Goal: Task Accomplishment & Management: Manage account settings

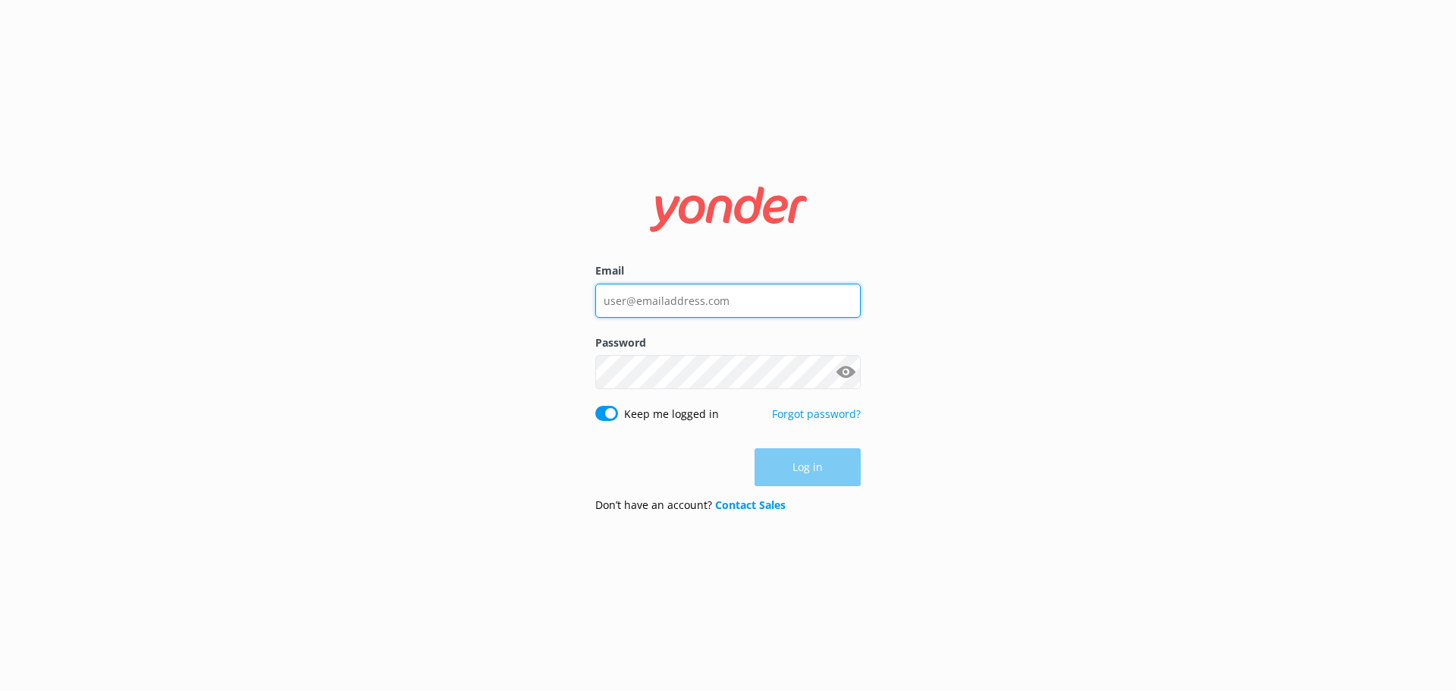
type input "[EMAIL_ADDRESS][DOMAIN_NAME]"
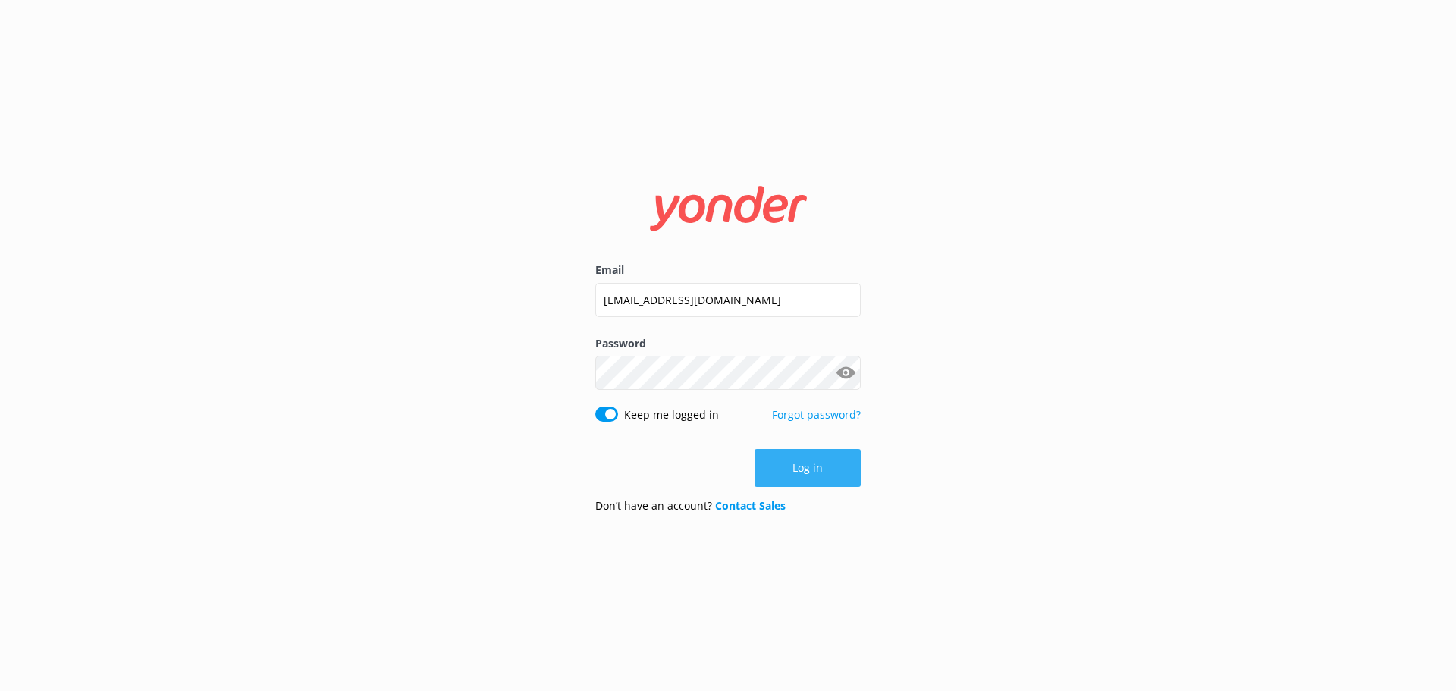
click at [821, 475] on button "Log in" at bounding box center [808, 468] width 106 height 38
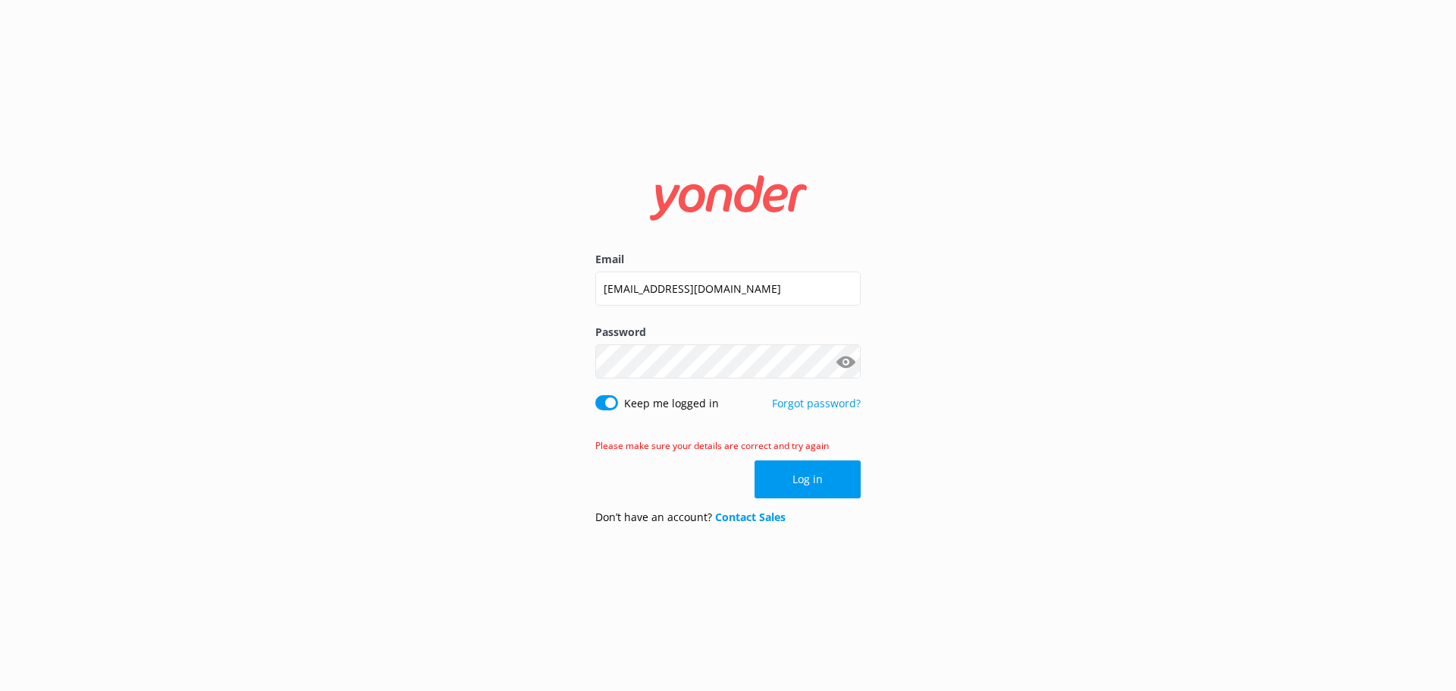
click at [853, 359] on button "Show password" at bounding box center [845, 362] width 30 height 30
drag, startPoint x: 710, startPoint y: 299, endPoint x: 723, endPoint y: 303, distance: 13.4
click at [710, 299] on input "[EMAIL_ADDRESS][DOMAIN_NAME]" at bounding box center [727, 289] width 265 height 34
click at [816, 483] on button "Log in" at bounding box center [808, 479] width 106 height 38
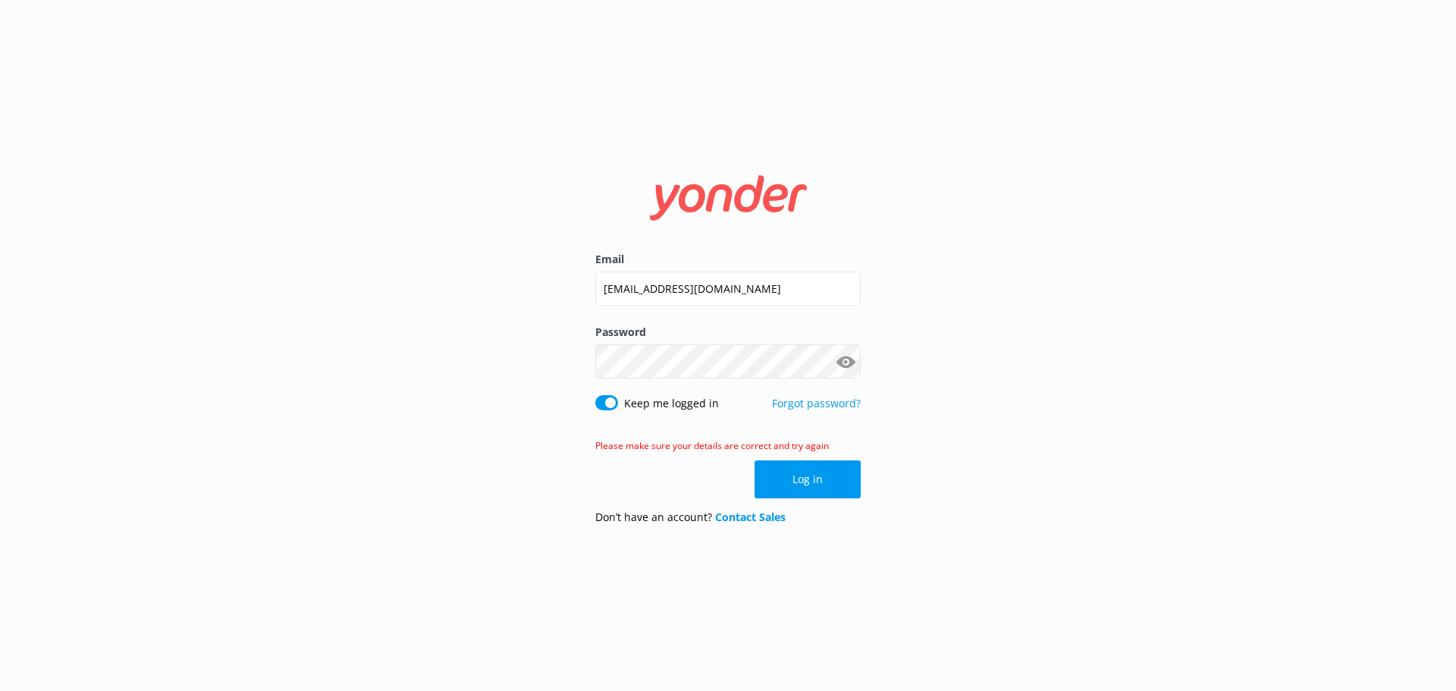
click at [839, 357] on button "Show password" at bounding box center [845, 362] width 30 height 30
click at [843, 362] on button "Show password" at bounding box center [845, 362] width 30 height 30
click at [846, 363] on button "Show password" at bounding box center [845, 362] width 30 height 30
click at [847, 363] on button "Show password" at bounding box center [845, 362] width 30 height 30
click at [854, 366] on button "Show password" at bounding box center [845, 362] width 30 height 30
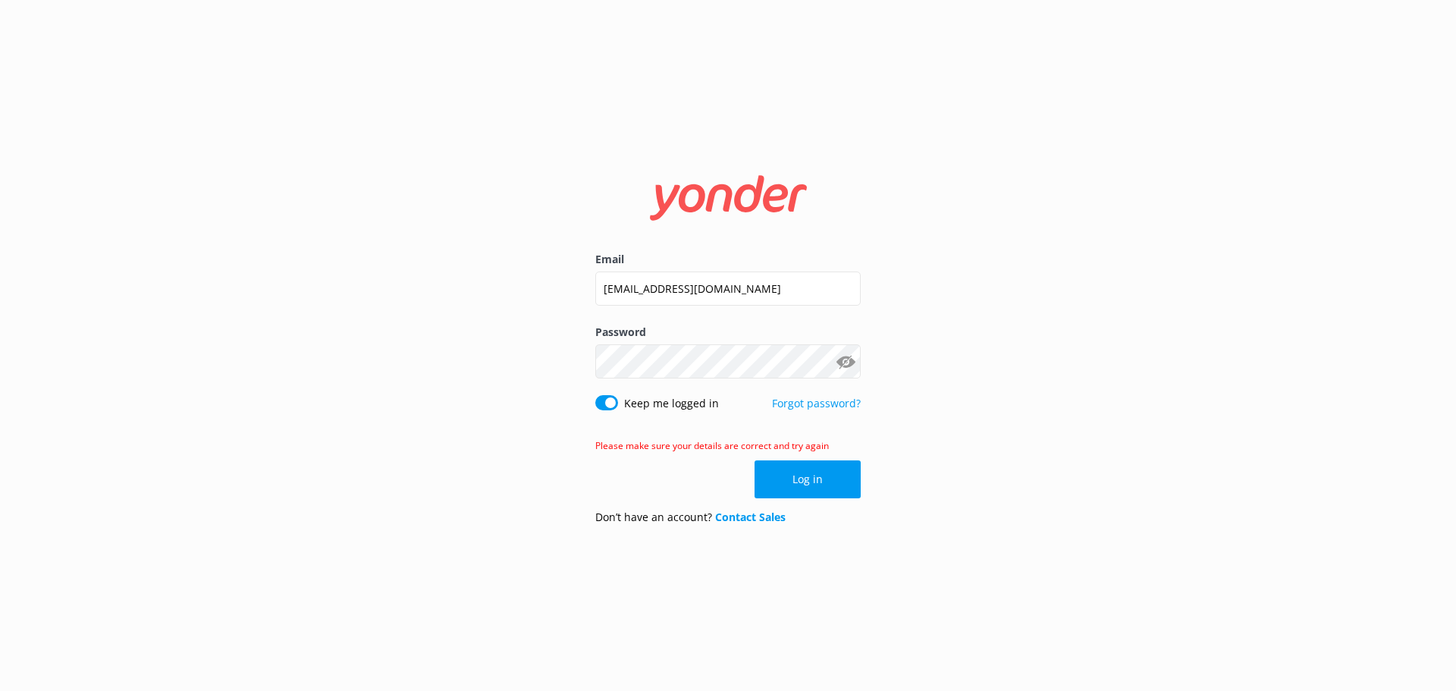
click at [844, 356] on button "Show password" at bounding box center [845, 362] width 30 height 30
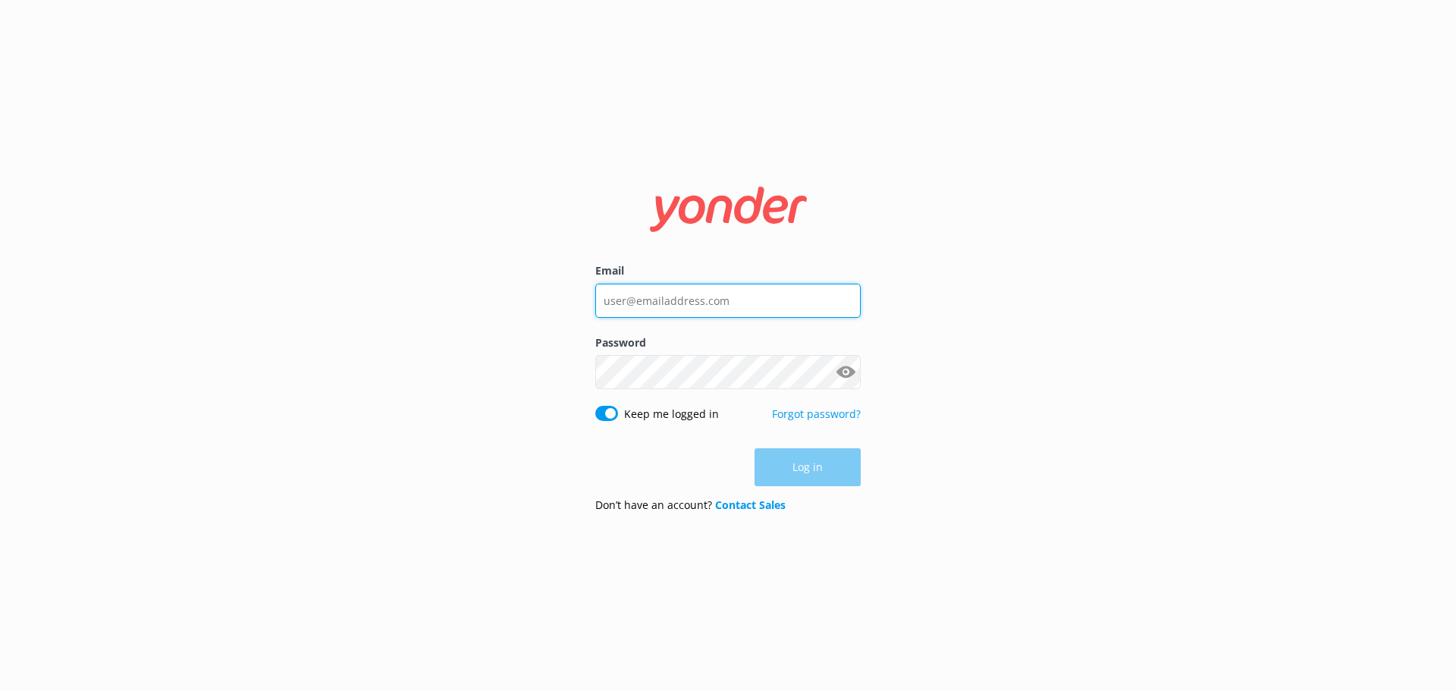
type input "[EMAIL_ADDRESS][DOMAIN_NAME]"
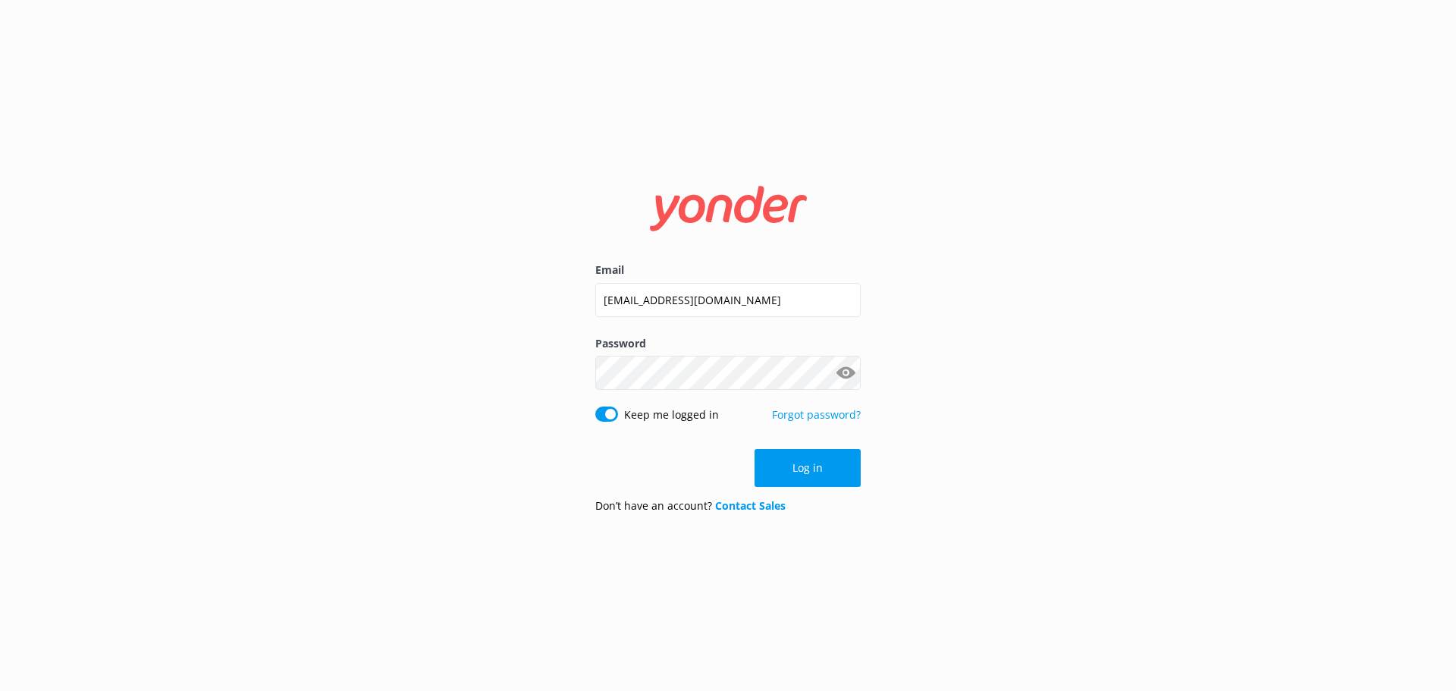
click at [838, 376] on button "Show password" at bounding box center [845, 373] width 30 height 30
click at [517, 377] on div "Email [EMAIL_ADDRESS][DOMAIN_NAME] Password Show password Keep me logged in For…" at bounding box center [728, 345] width 1456 height 691
click at [931, 399] on div "Email [EMAIL_ADDRESS][DOMAIN_NAME] Password Show password Keep me logged in For…" at bounding box center [728, 345] width 1456 height 691
click at [793, 464] on button "Log in" at bounding box center [808, 468] width 106 height 38
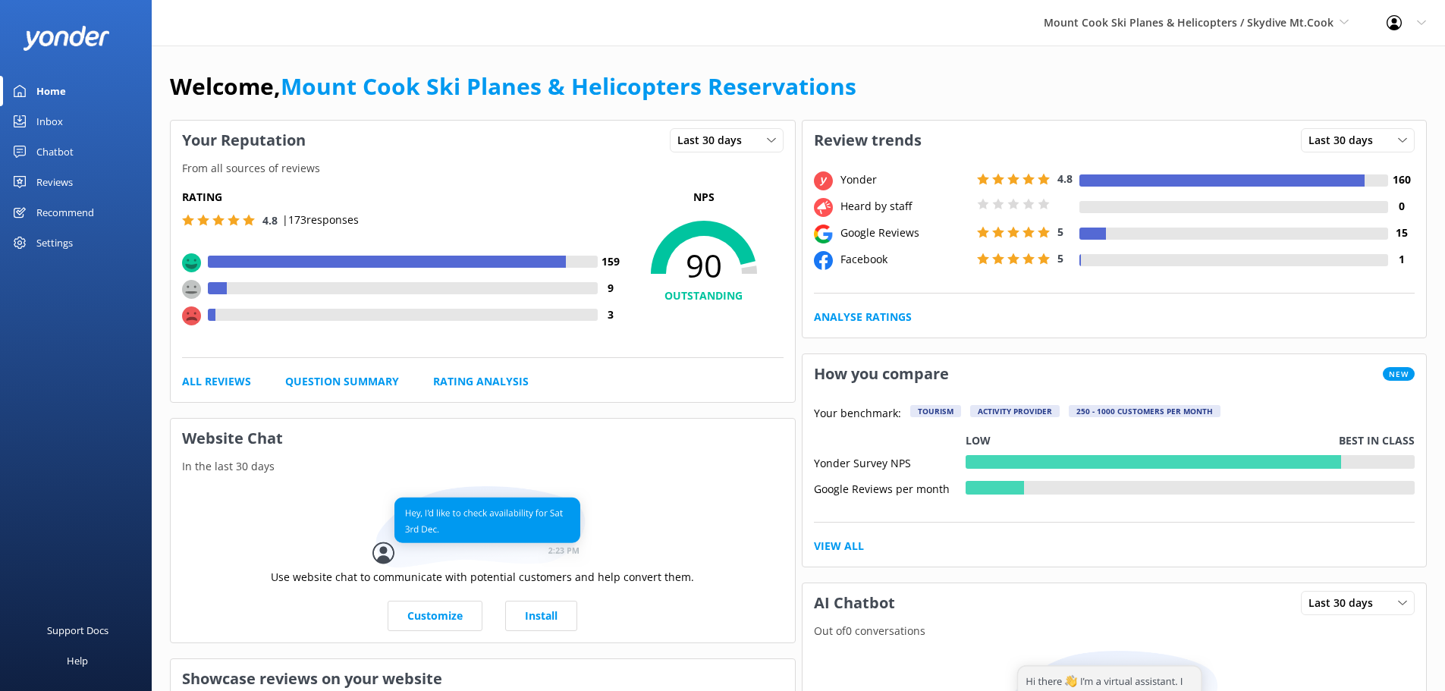
click at [56, 189] on div "Reviews" at bounding box center [54, 182] width 36 height 30
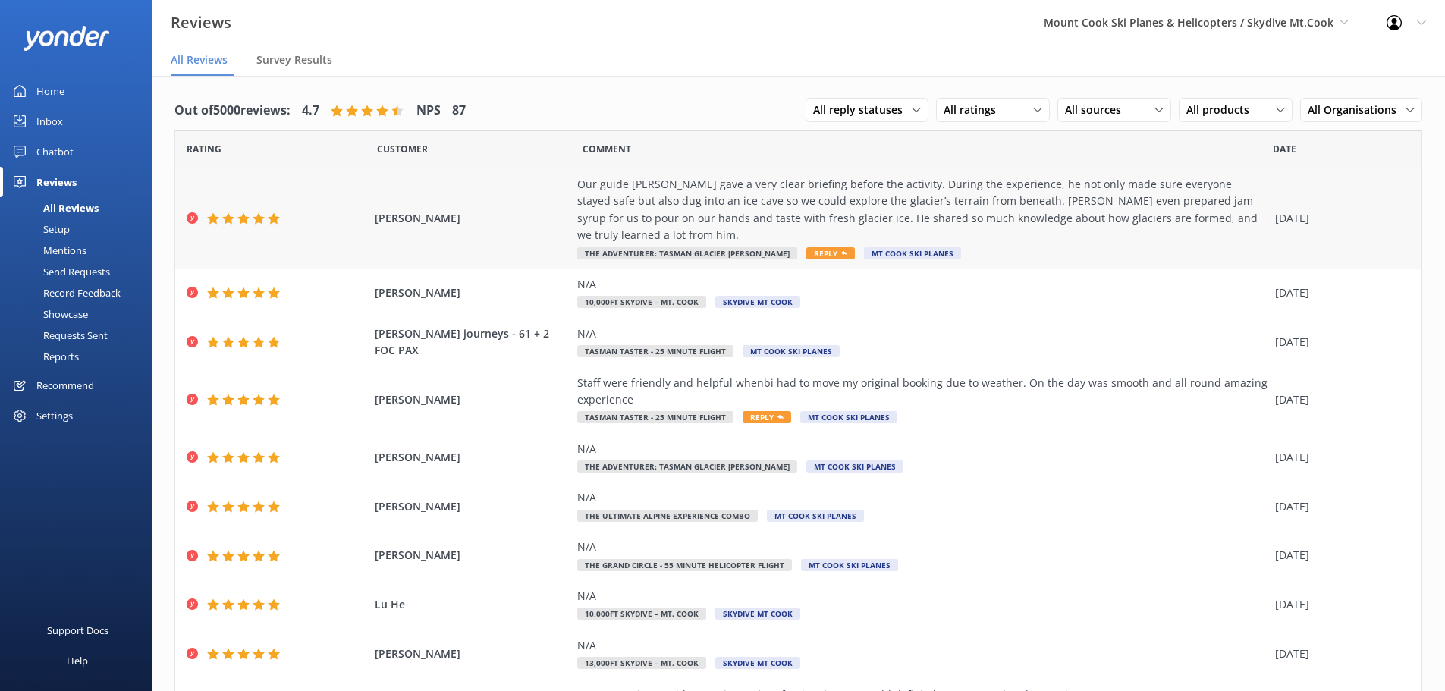
click at [663, 247] on span "The Adventurer: Tasman Glacier [PERSON_NAME]" at bounding box center [687, 253] width 220 height 12
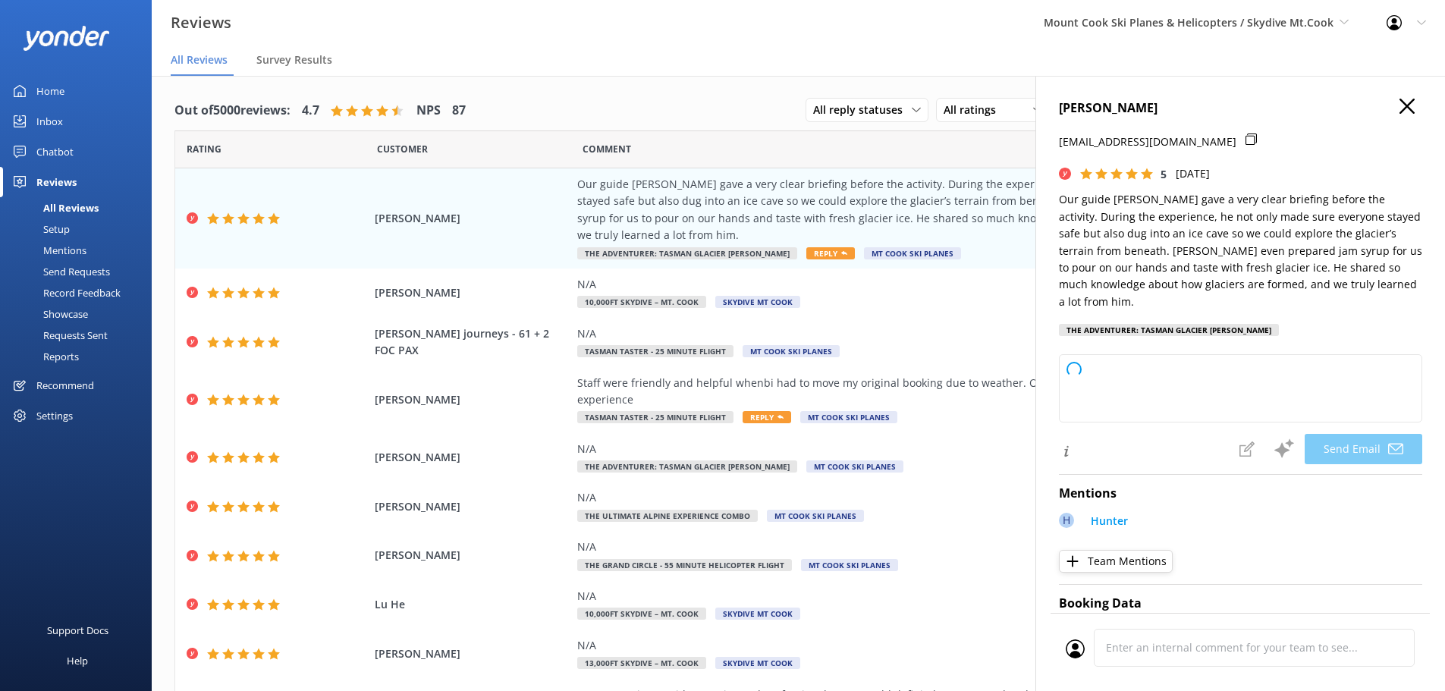
type textarea "Thank you so much for your wonderful review, [PERSON_NAME]! We're thrilled to h…"
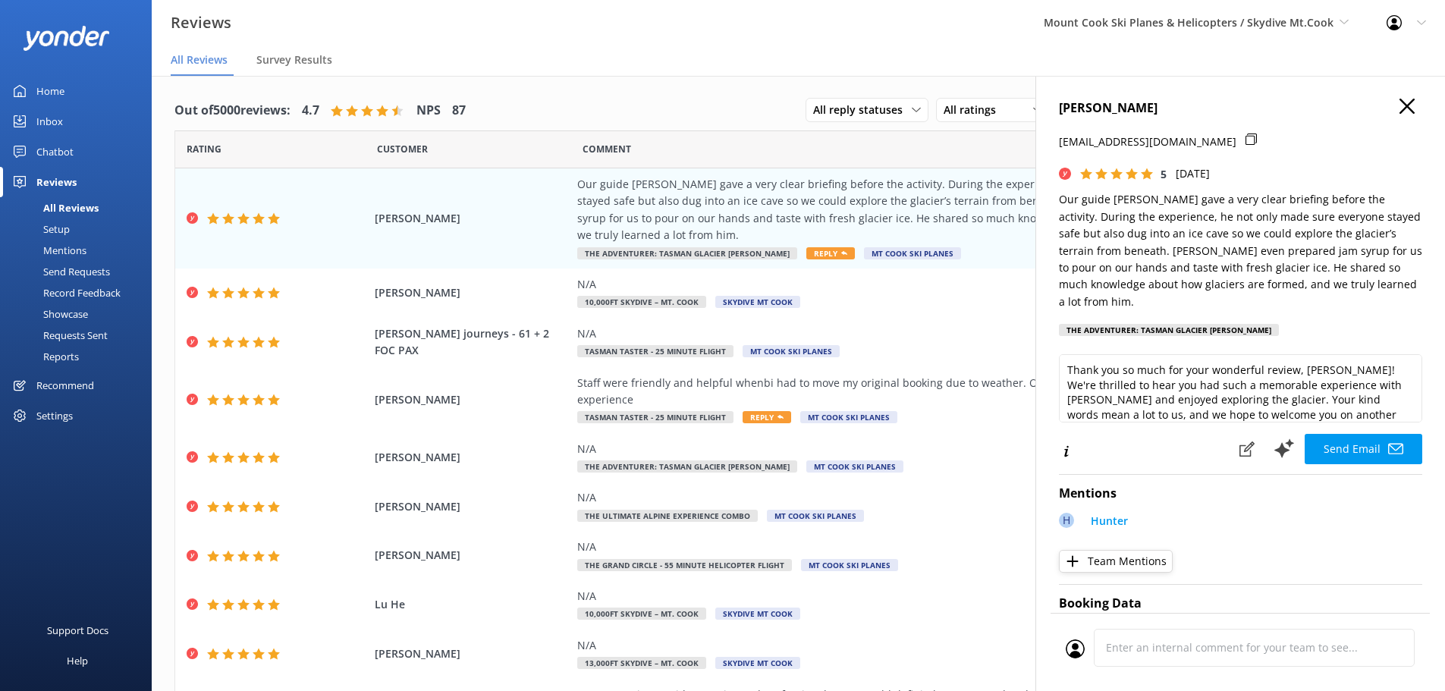
click at [1147, 324] on div "The Adventurer: Tasman Glacier [PERSON_NAME]" at bounding box center [1169, 330] width 220 height 12
click at [1399, 104] on use "button" at bounding box center [1406, 106] width 15 height 15
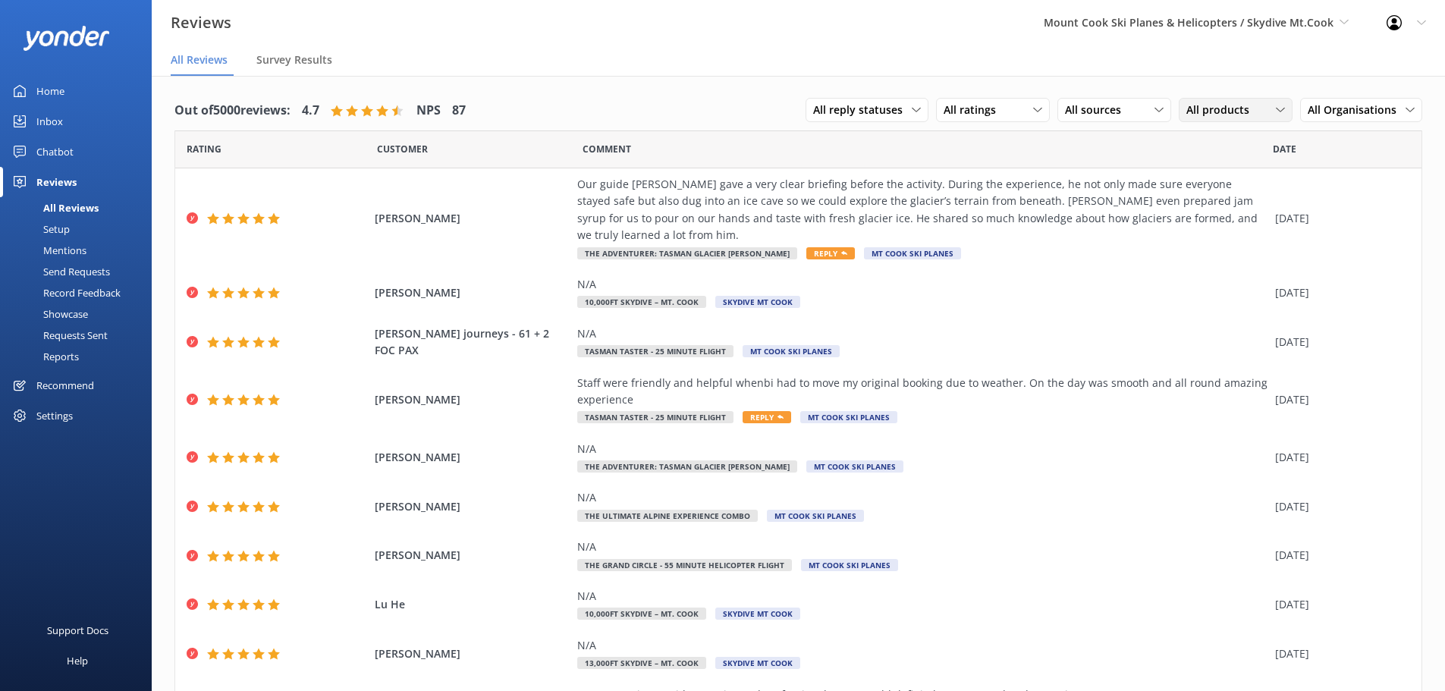
click at [1230, 103] on span "All products" at bounding box center [1222, 110] width 72 height 17
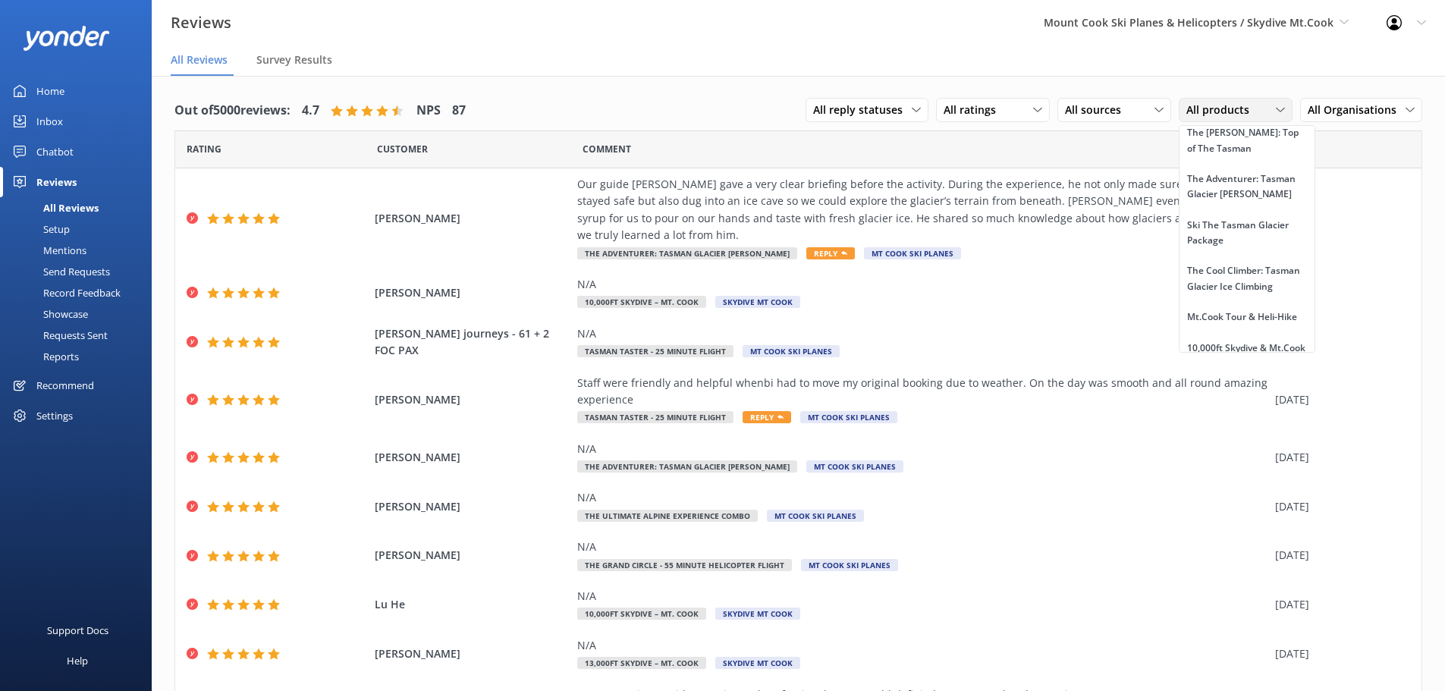
scroll to position [2199, 0]
click at [1232, 209] on div "The Adventurer: Tasman Glacier [PERSON_NAME]" at bounding box center [1247, 192] width 120 height 31
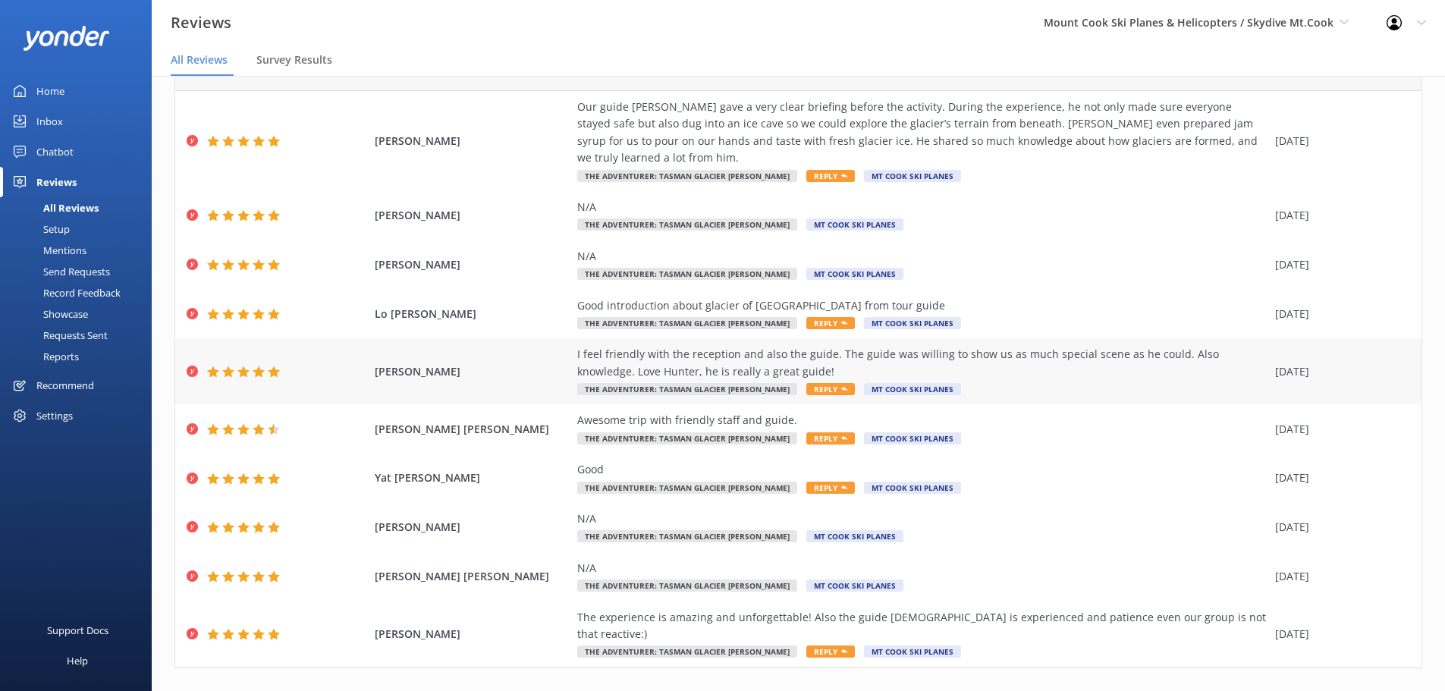
scroll to position [30, 0]
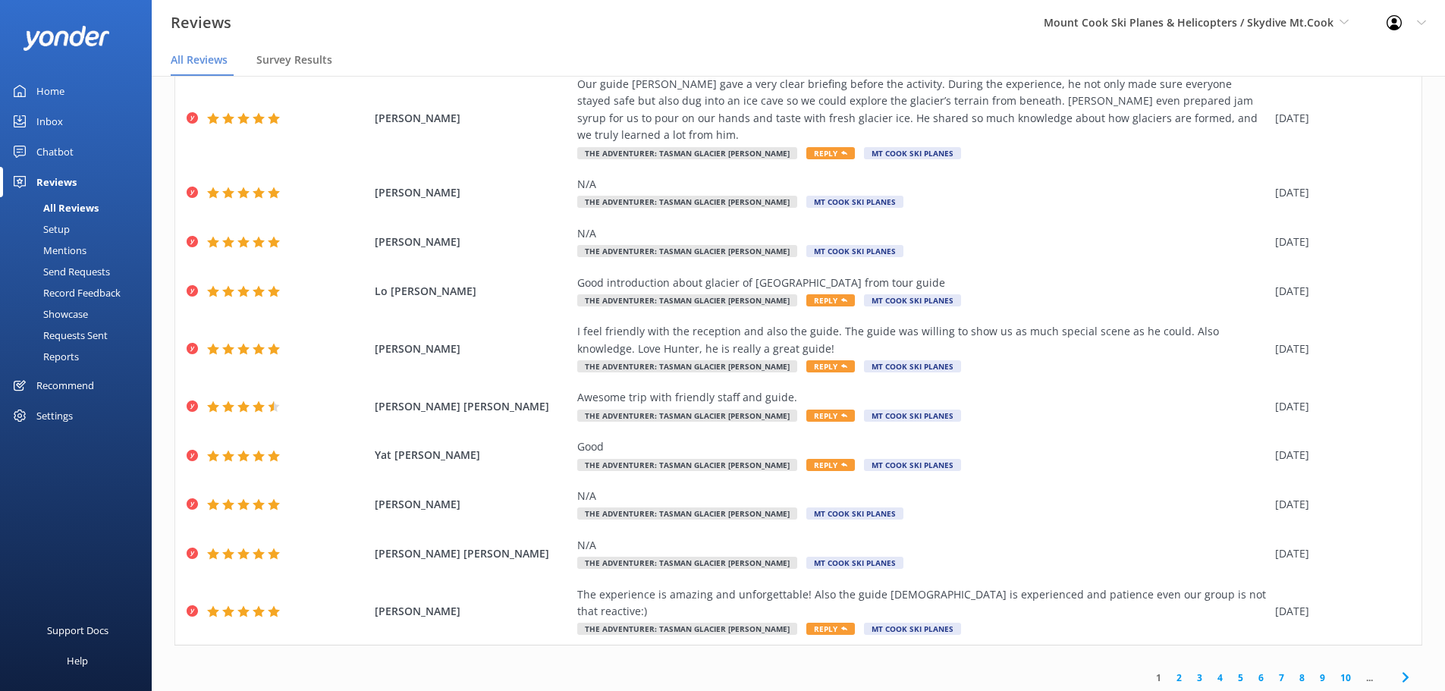
click at [1169, 670] on link "2" at bounding box center [1179, 677] width 20 height 14
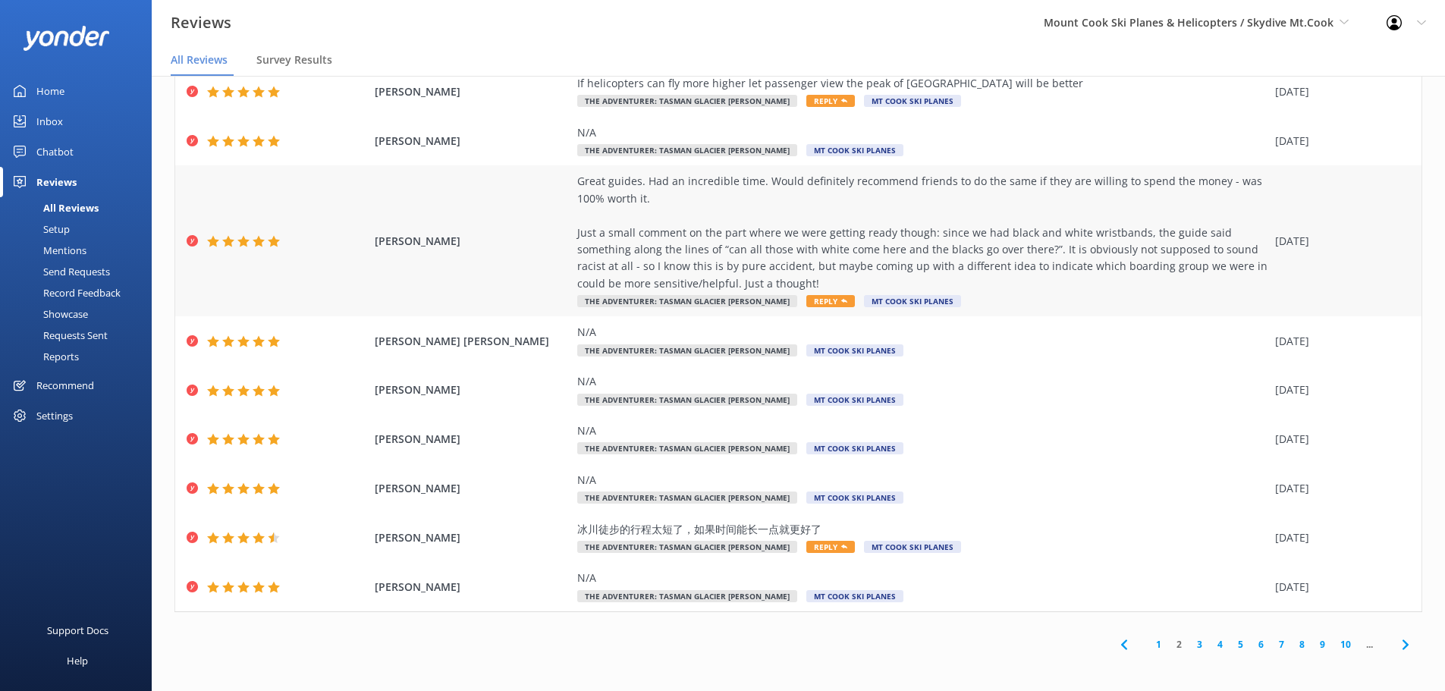
scroll to position [121, 0]
click at [1189, 644] on link "3" at bounding box center [1199, 643] width 20 height 14
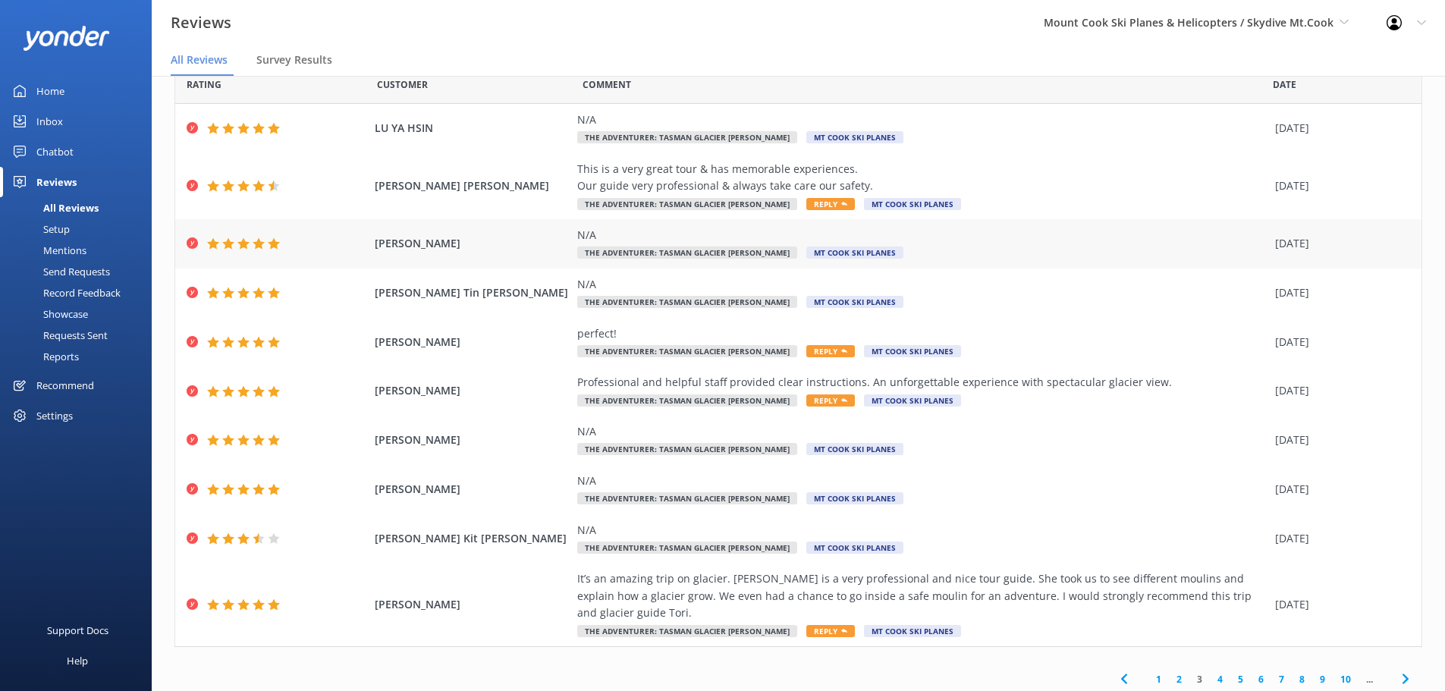
scroll to position [53, 0]
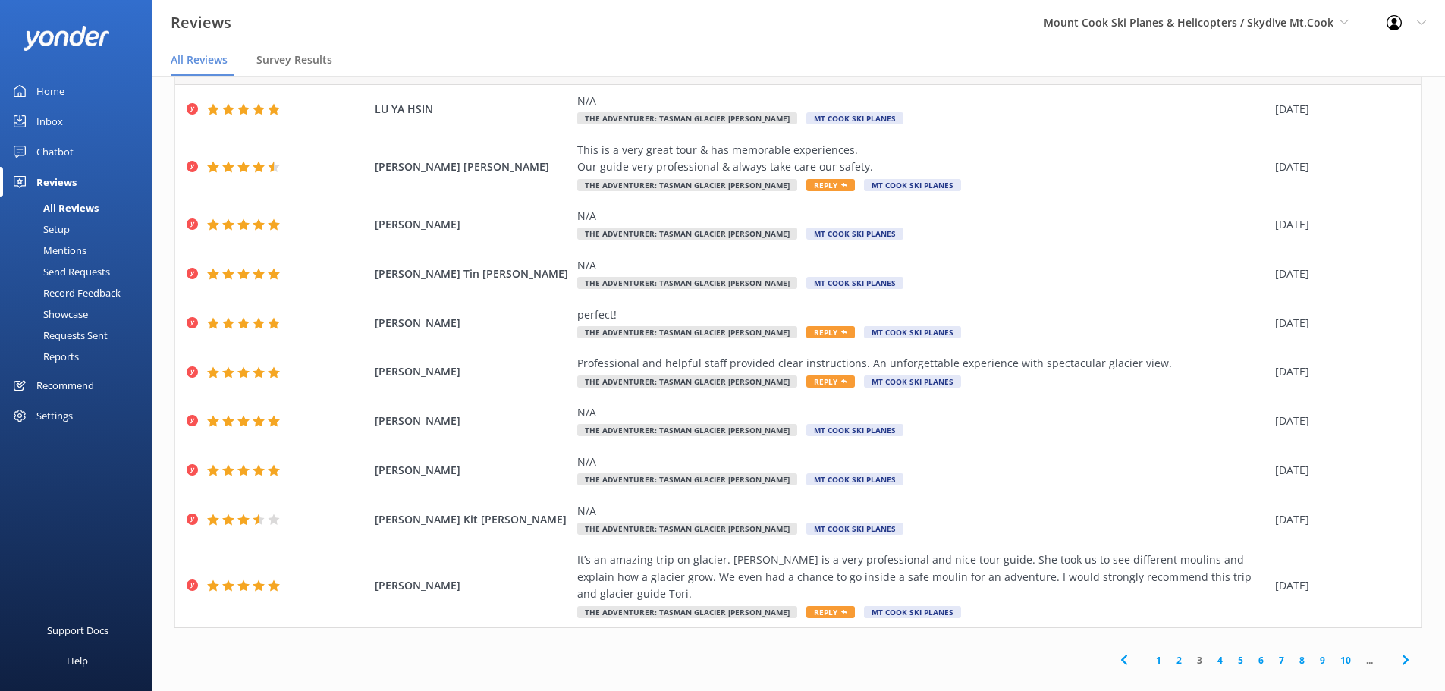
click at [1210, 653] on link "4" at bounding box center [1220, 660] width 20 height 14
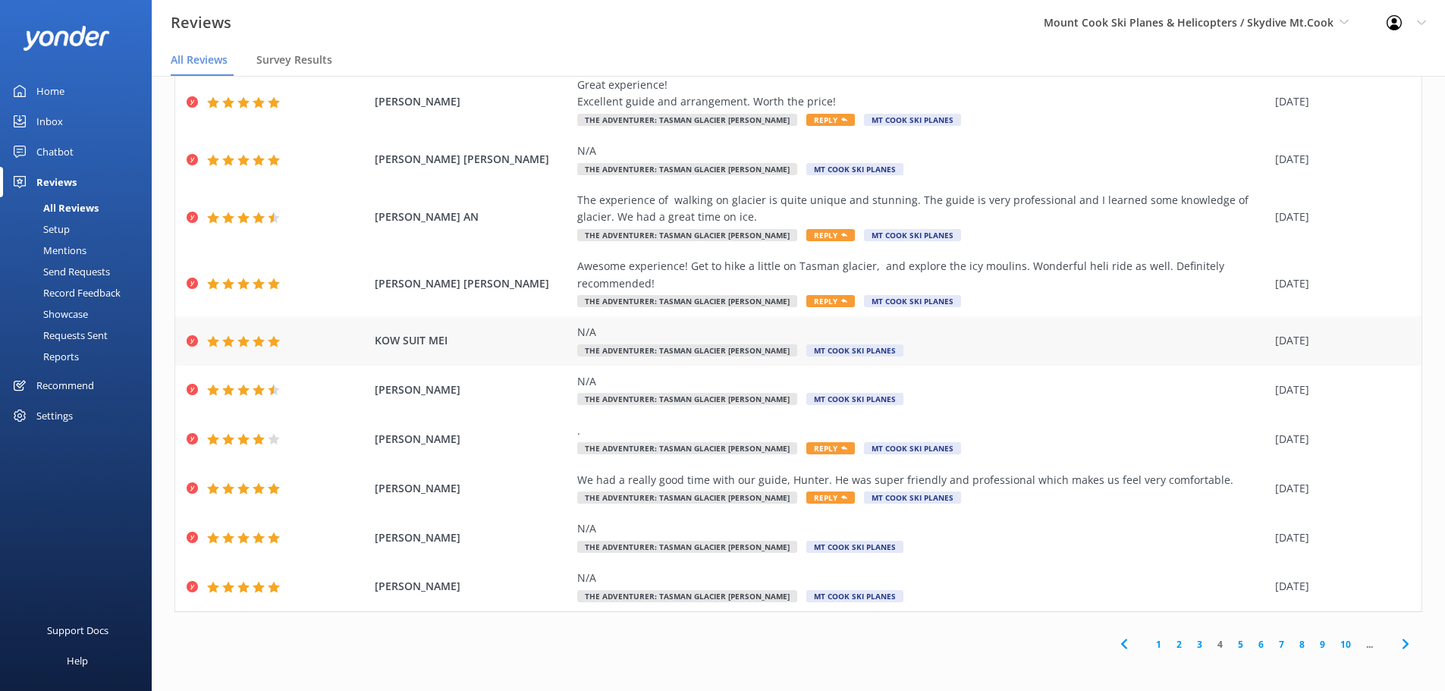
scroll to position [70, 0]
click at [1230, 642] on link "5" at bounding box center [1240, 643] width 20 height 14
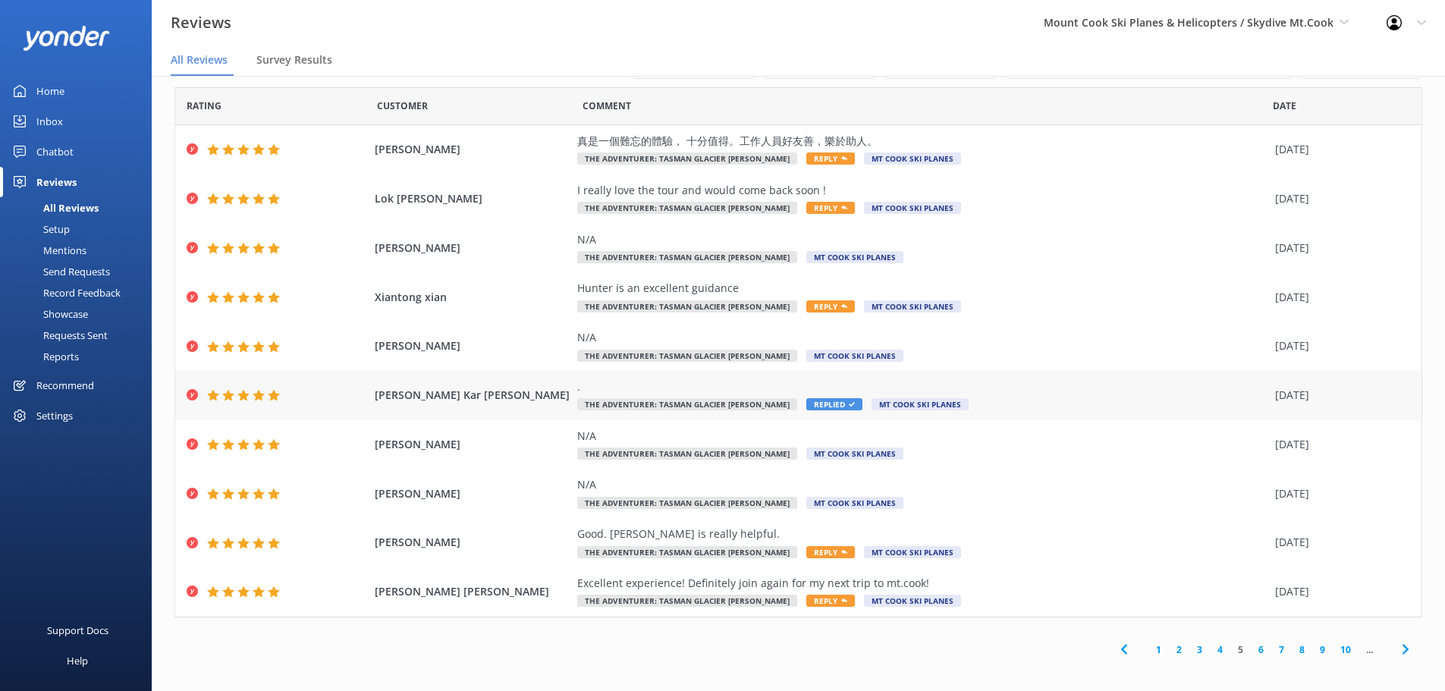
scroll to position [19, 0]
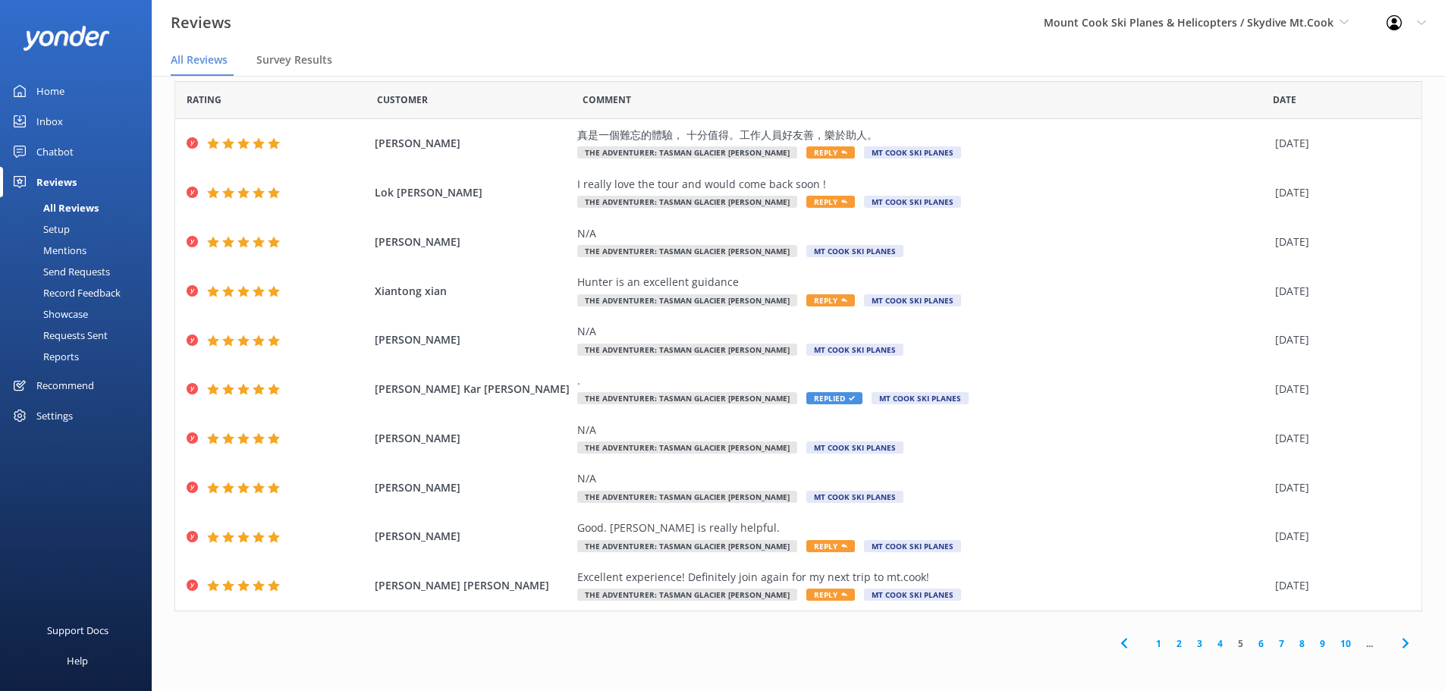
click at [1251, 645] on link "6" at bounding box center [1261, 643] width 20 height 14
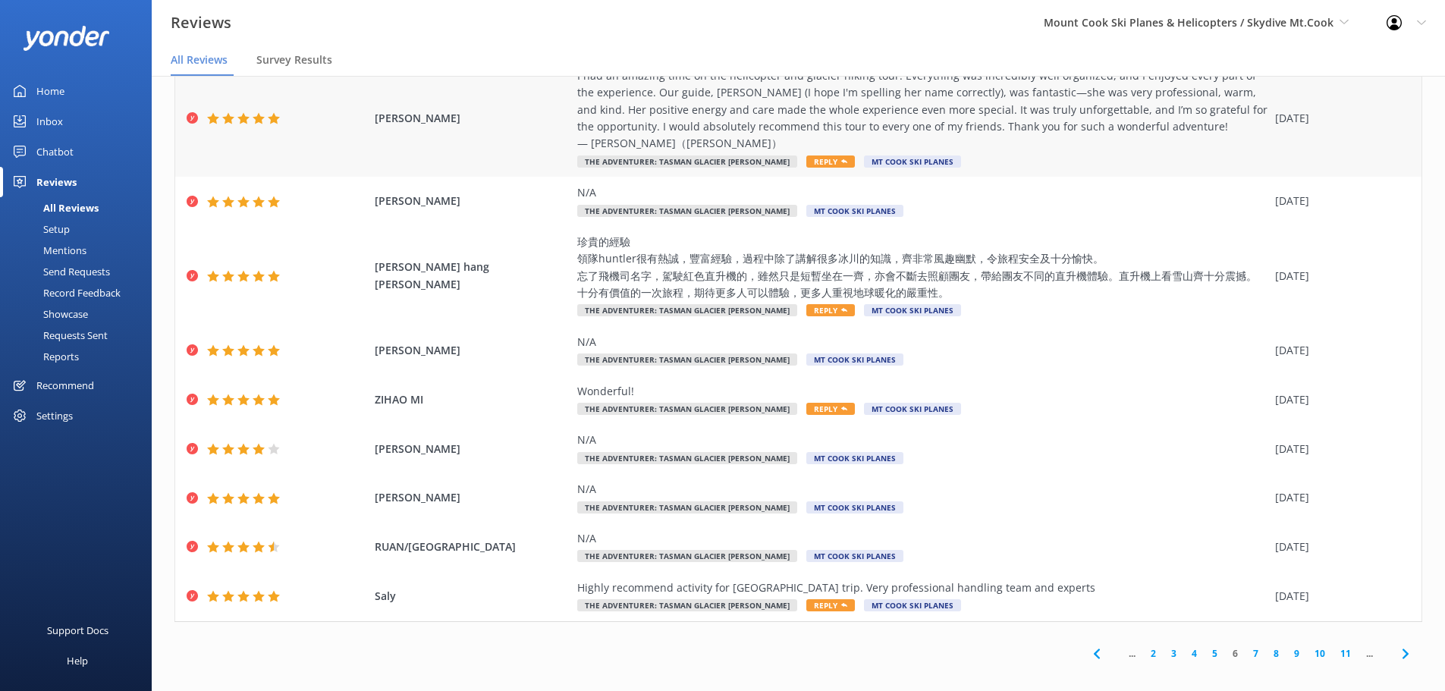
scroll to position [138, 0]
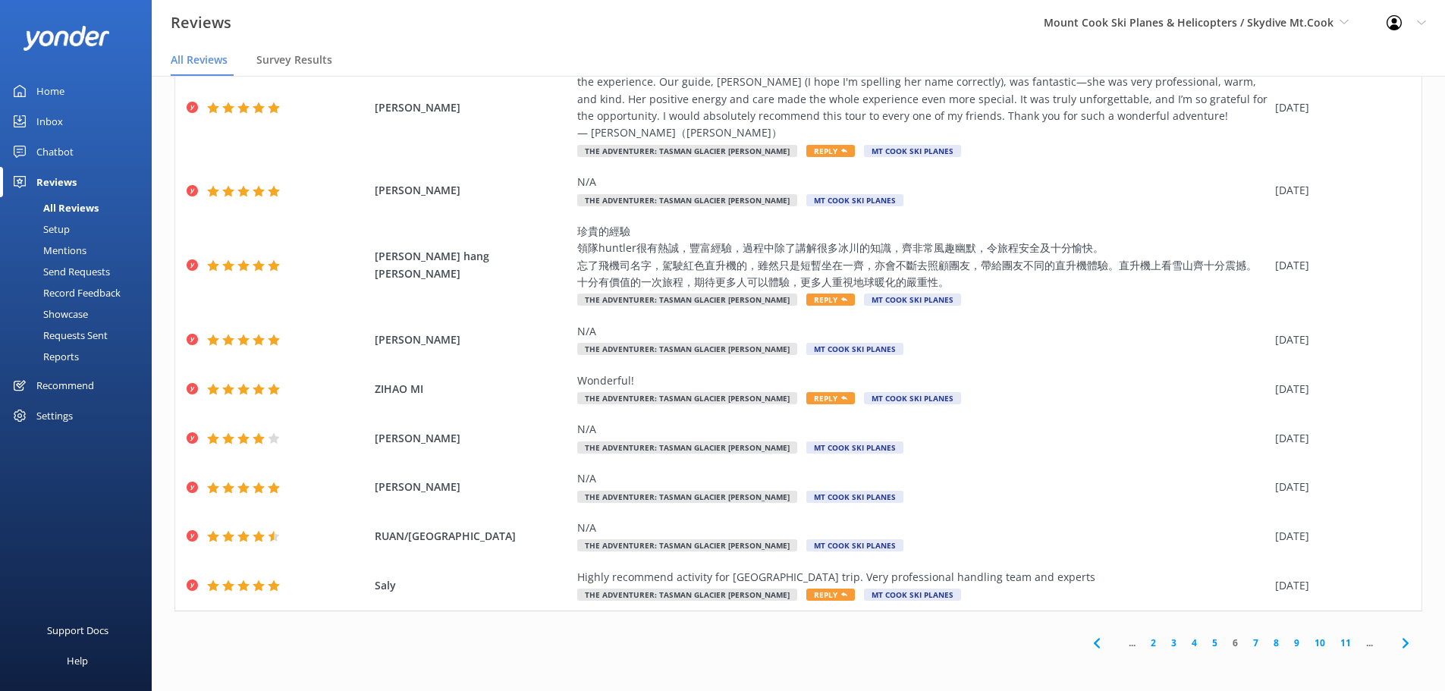
click at [1245, 642] on link "7" at bounding box center [1255, 643] width 20 height 14
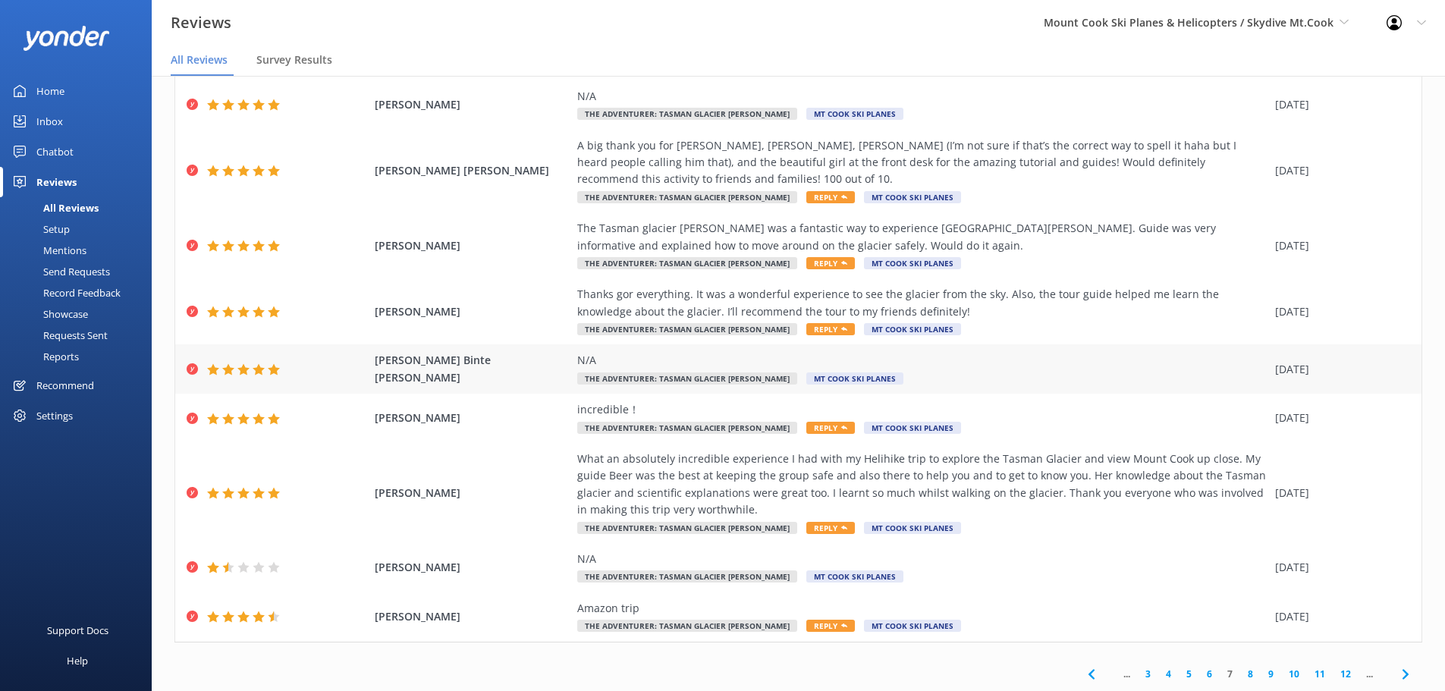
scroll to position [138, 0]
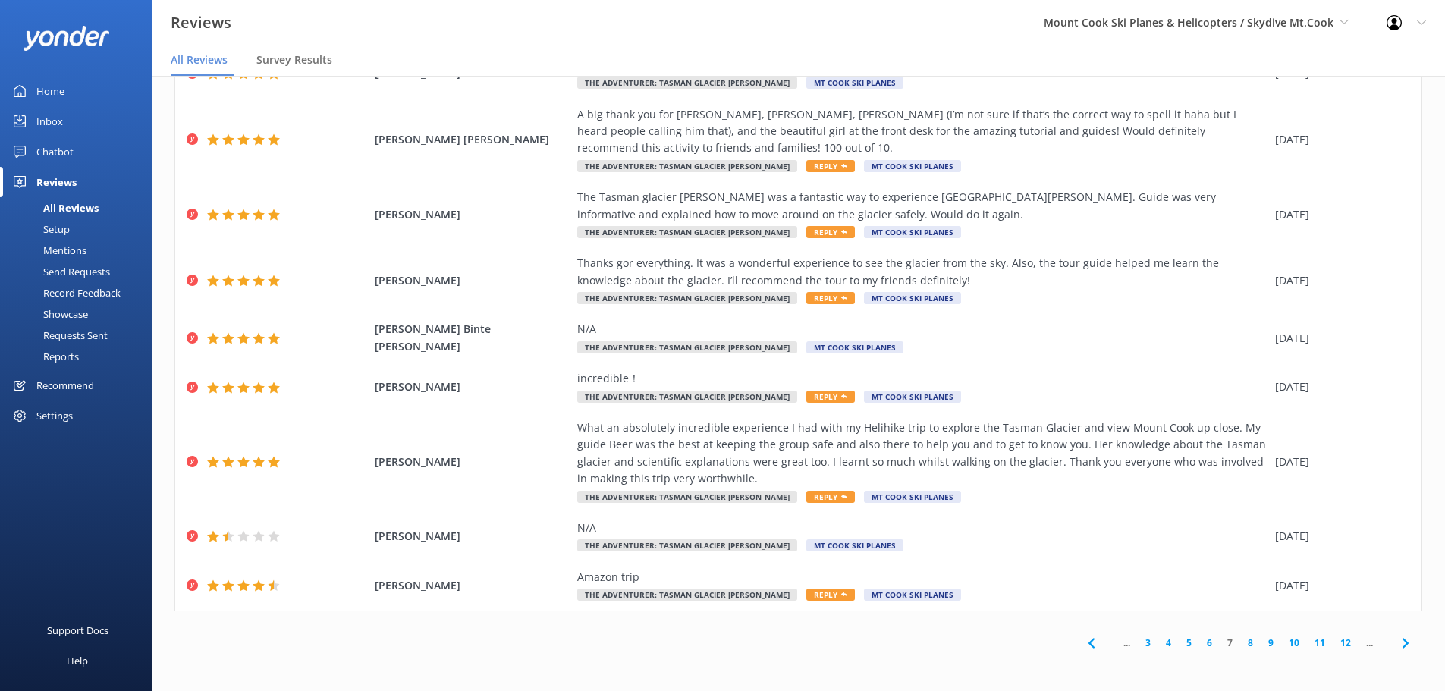
click at [1240, 641] on link "8" at bounding box center [1250, 643] width 20 height 14
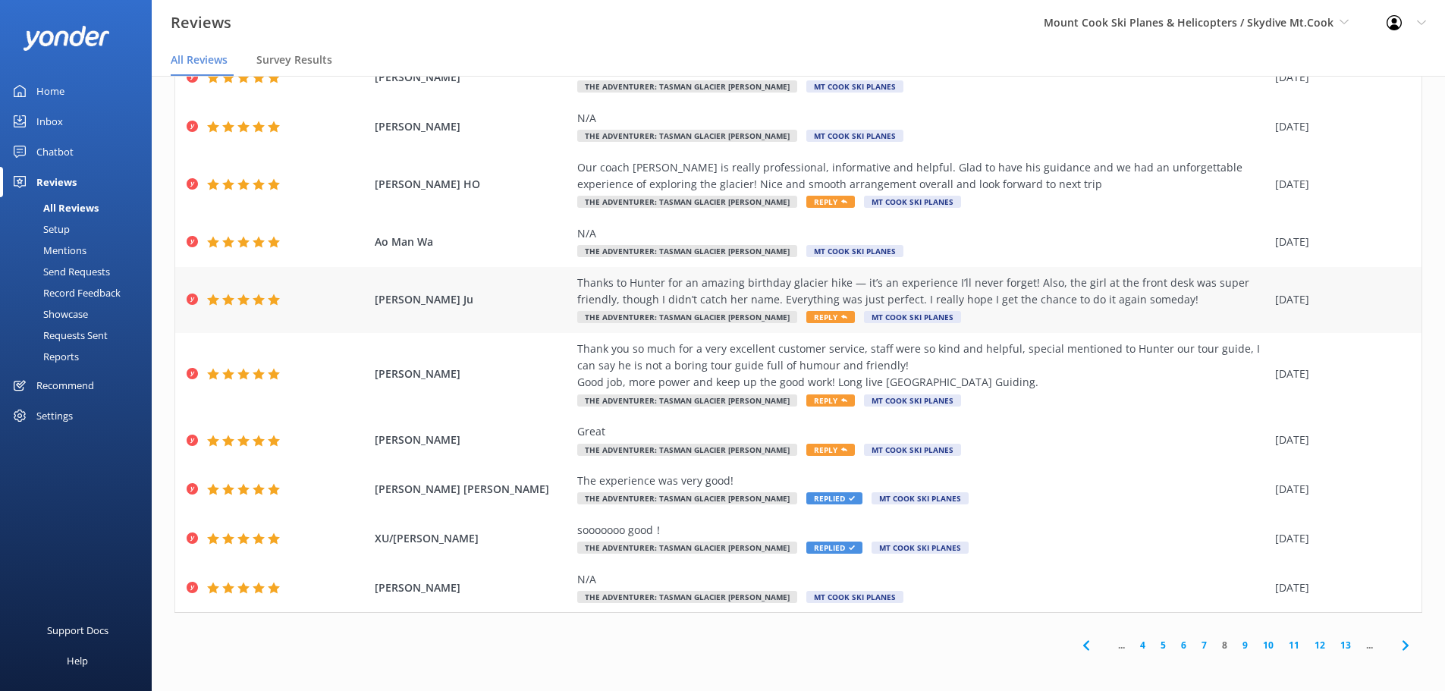
scroll to position [86, 0]
click at [1237, 644] on link "9" at bounding box center [1245, 643] width 20 height 14
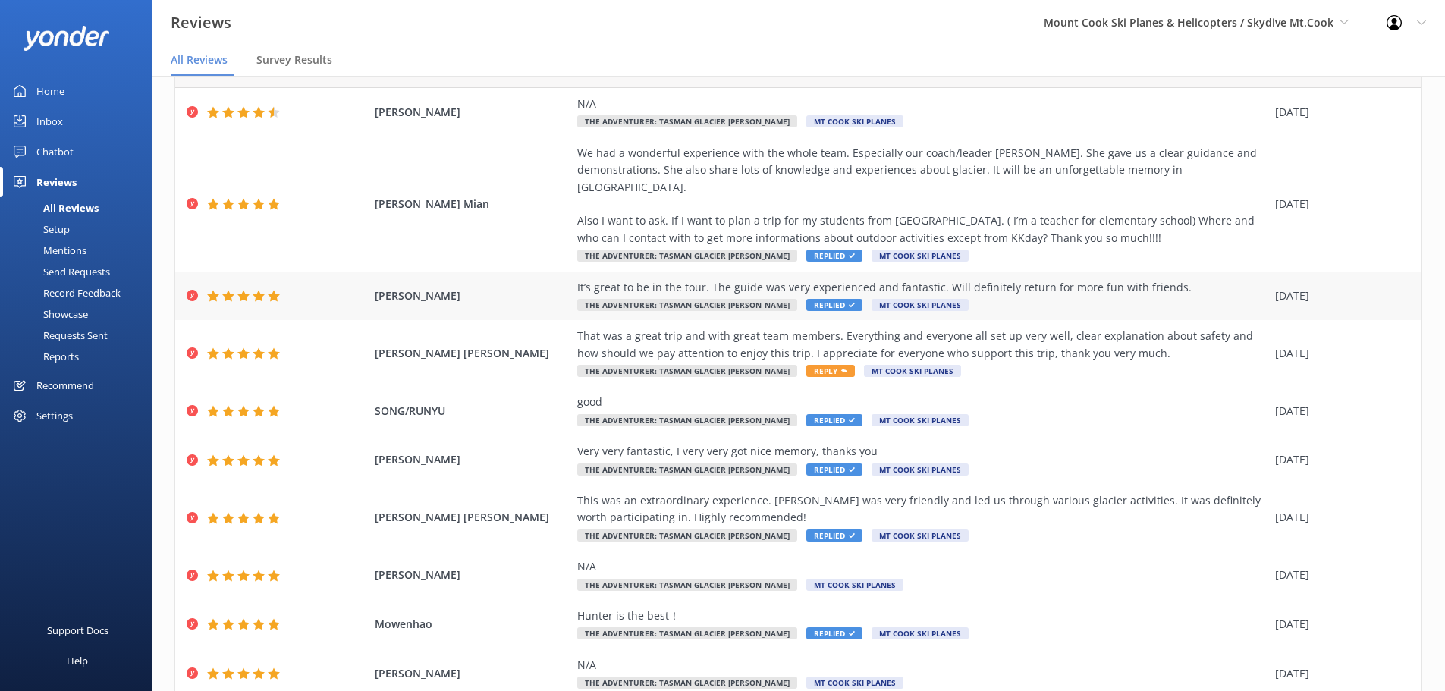
scroll to position [121, 0]
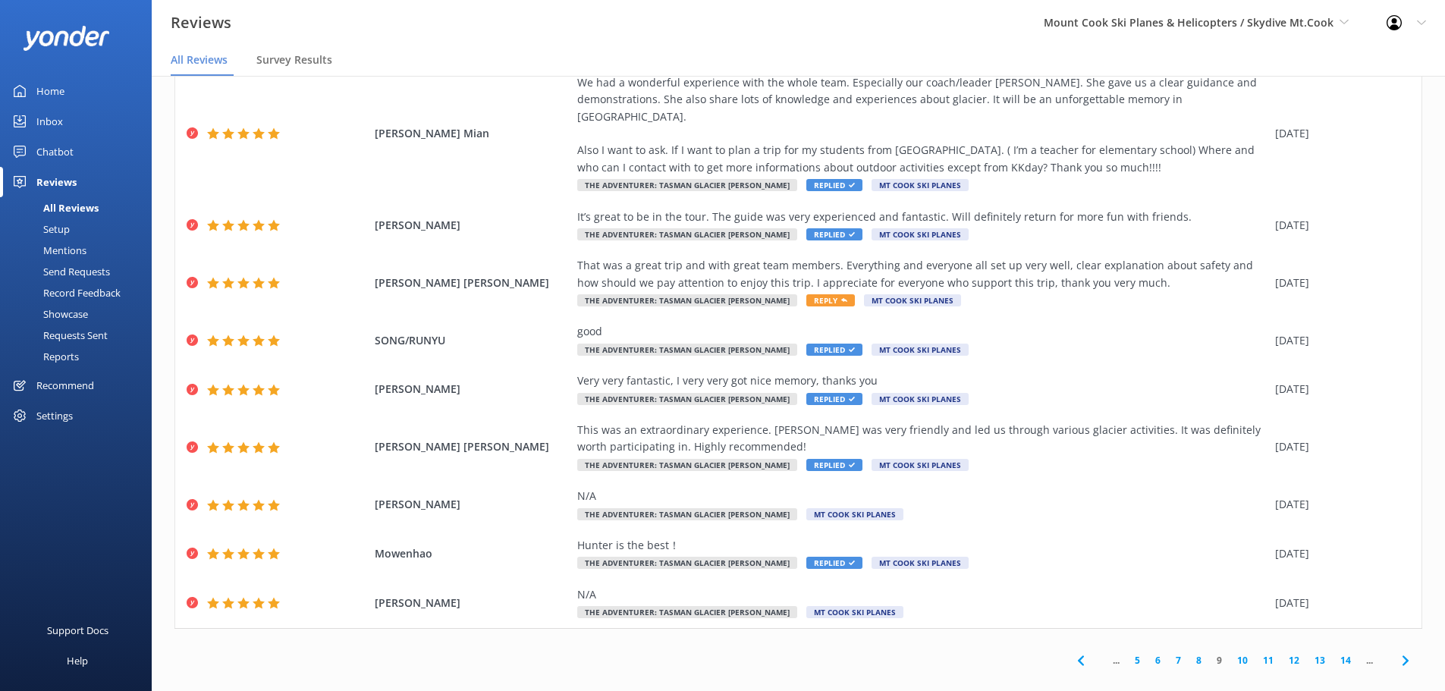
click at [1229, 653] on link "10" at bounding box center [1242, 660] width 26 height 14
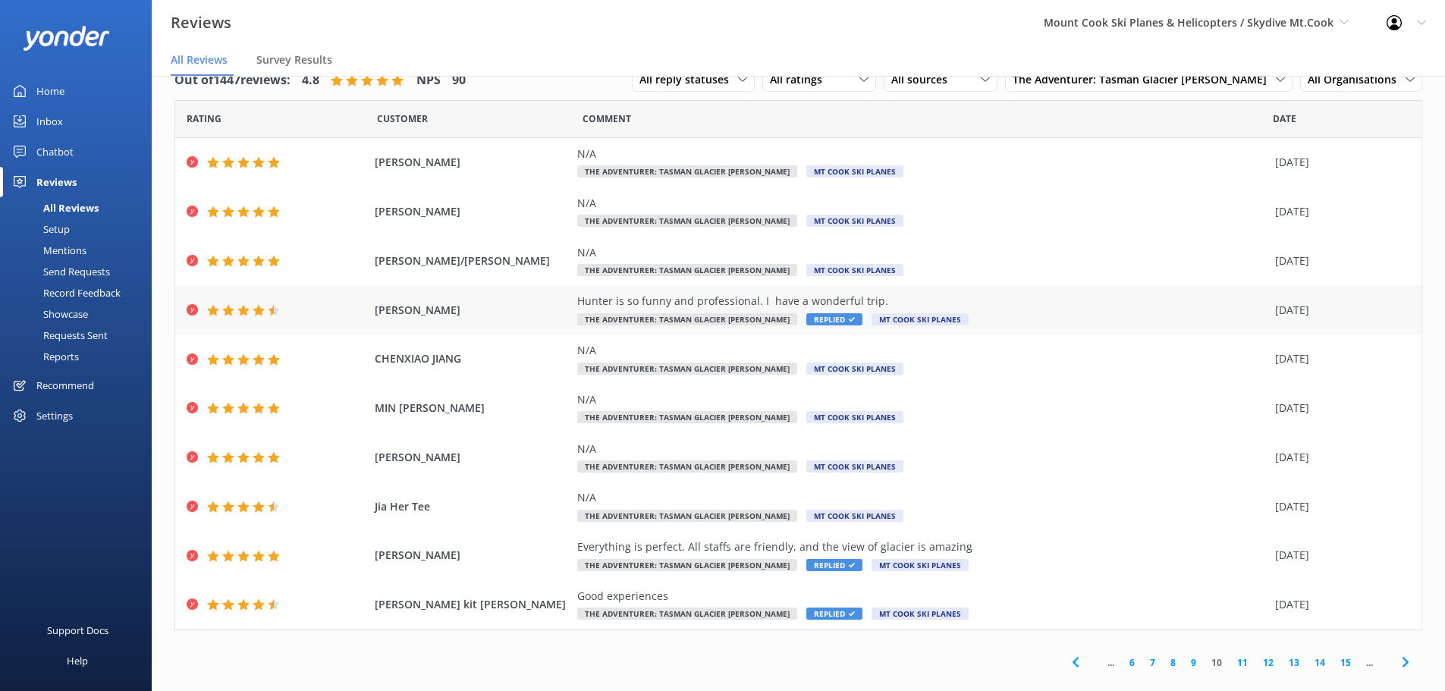
click at [806, 316] on span "Replied" at bounding box center [834, 319] width 56 height 12
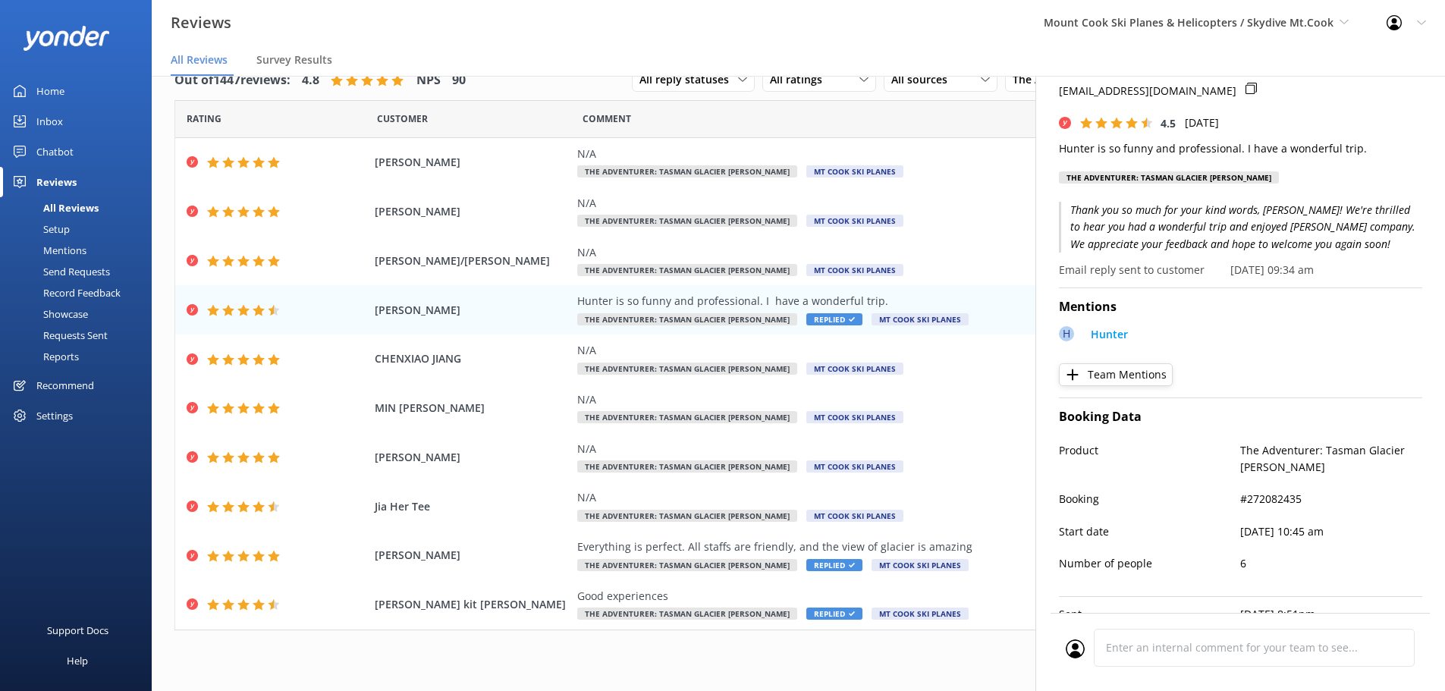
scroll to position [111, 0]
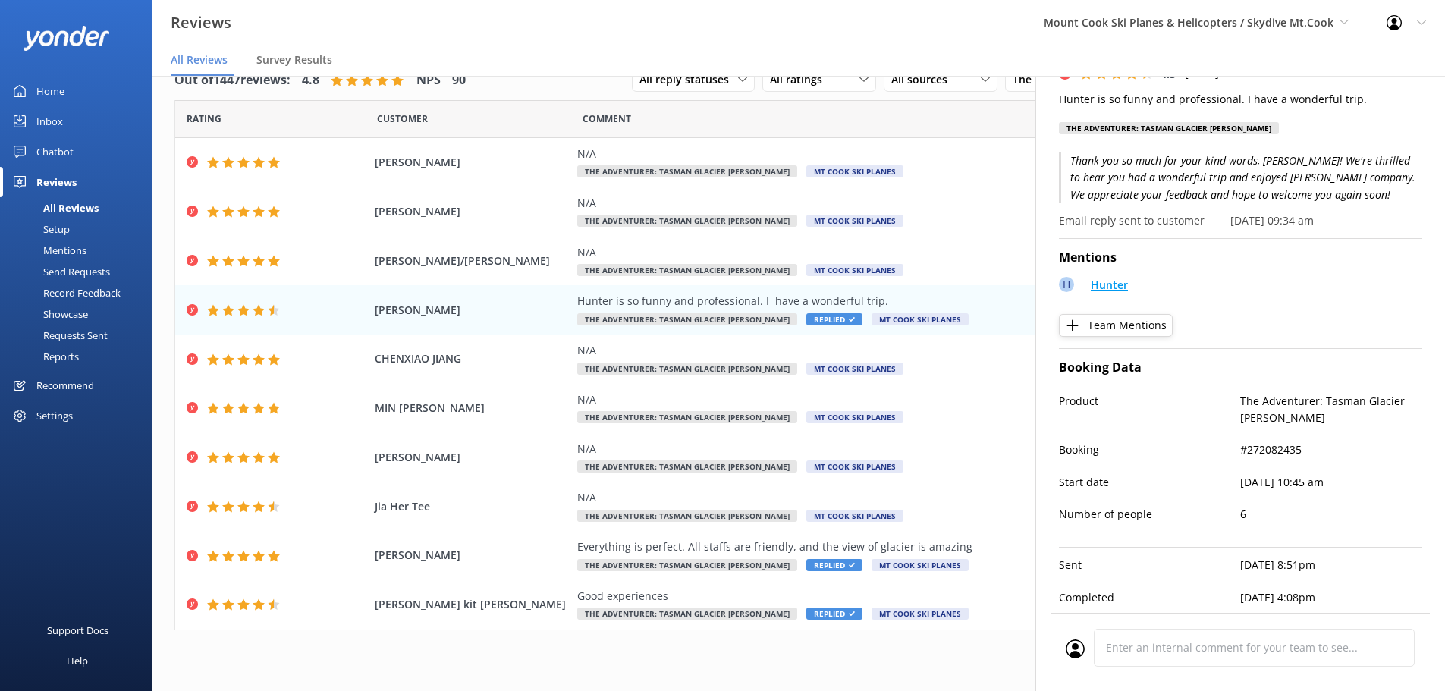
click at [1101, 277] on p "Hunter" at bounding box center [1109, 285] width 37 height 17
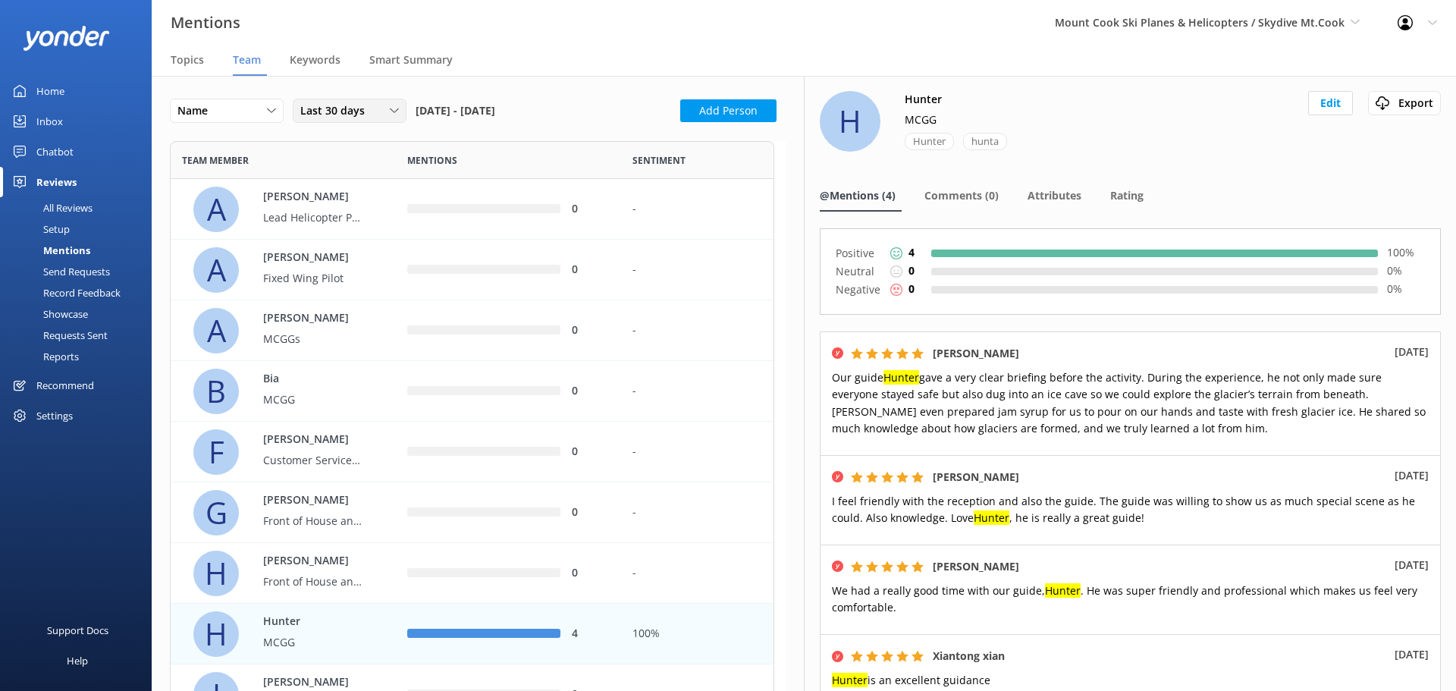
click at [372, 106] on div "Last 30 days" at bounding box center [350, 110] width 106 height 17
click at [353, 209] on div "Last 90 days" at bounding box center [328, 203] width 54 height 15
click at [362, 103] on span "Last 90 days" at bounding box center [337, 110] width 74 height 17
click at [348, 231] on div "Last 180 days" at bounding box center [330, 234] width 59 height 15
click at [612, 334] on div "5" at bounding box center [508, 330] width 225 height 61
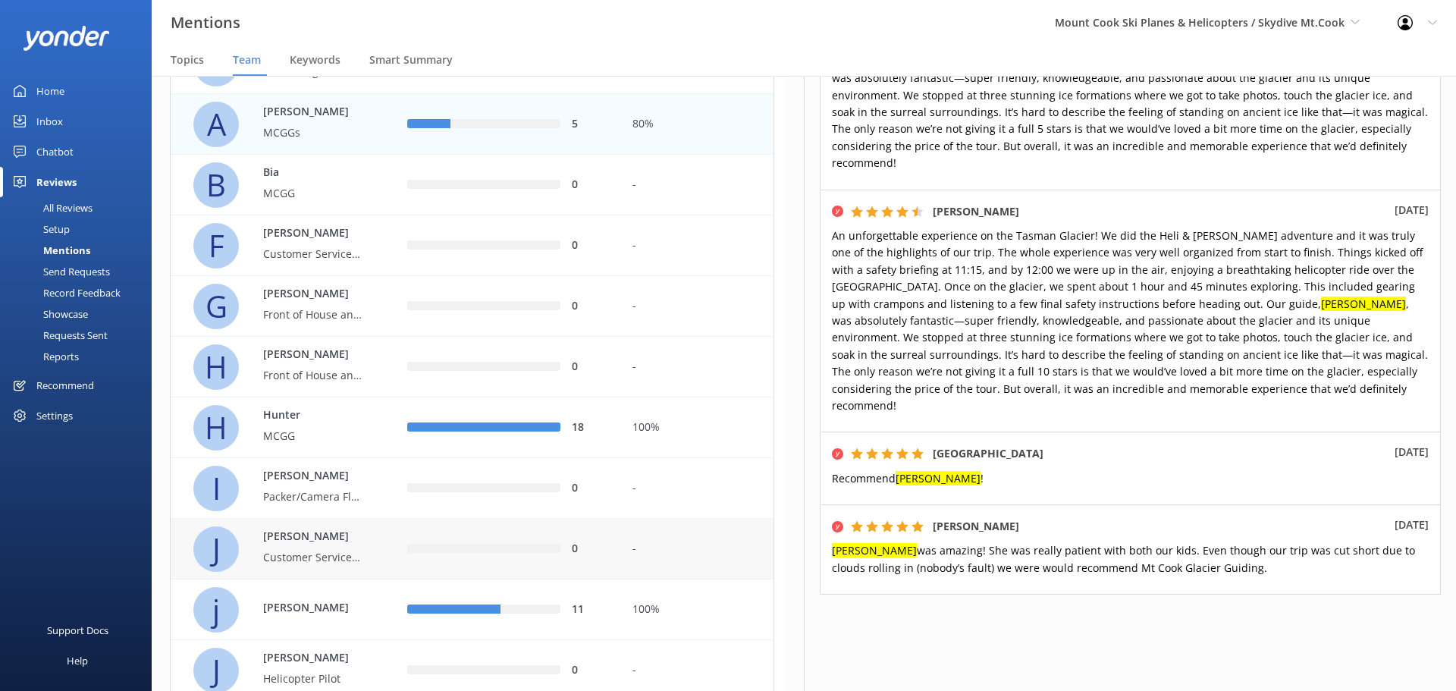
scroll to position [303, 0]
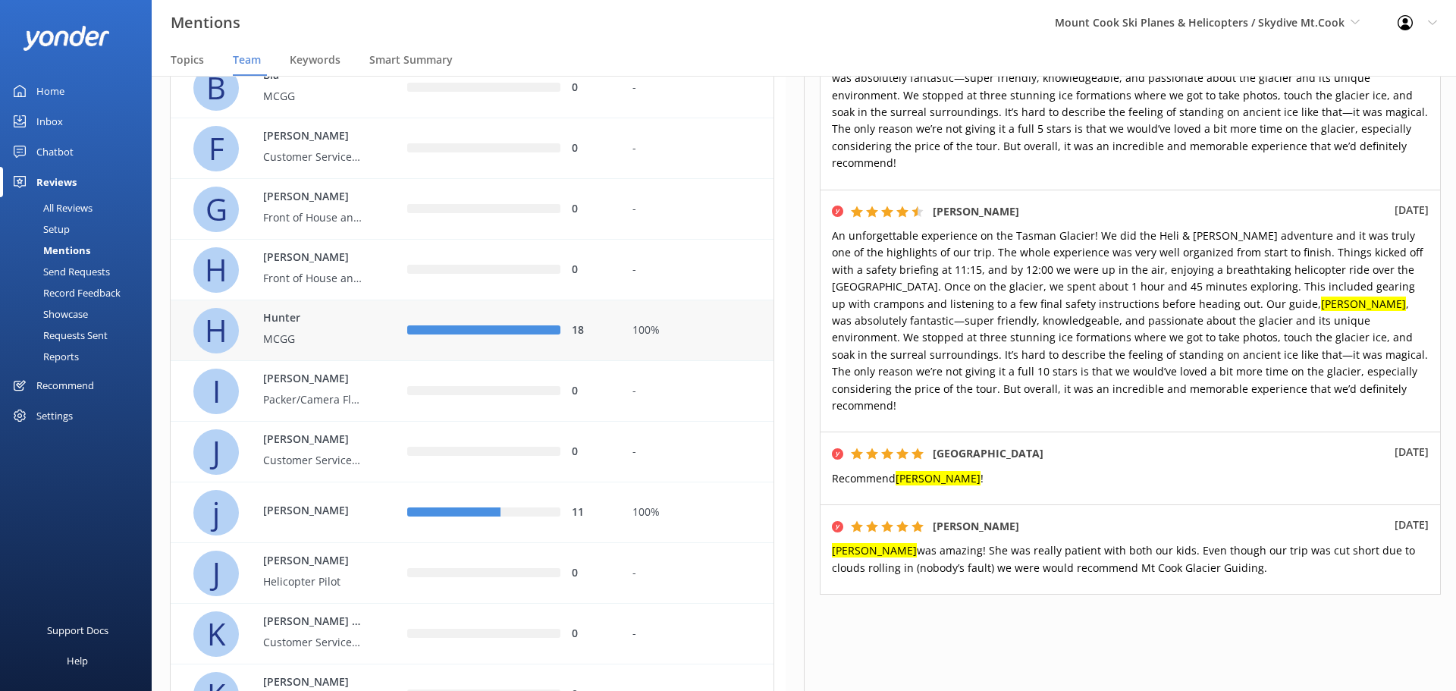
click at [309, 338] on p "MCGG" at bounding box center [312, 339] width 99 height 17
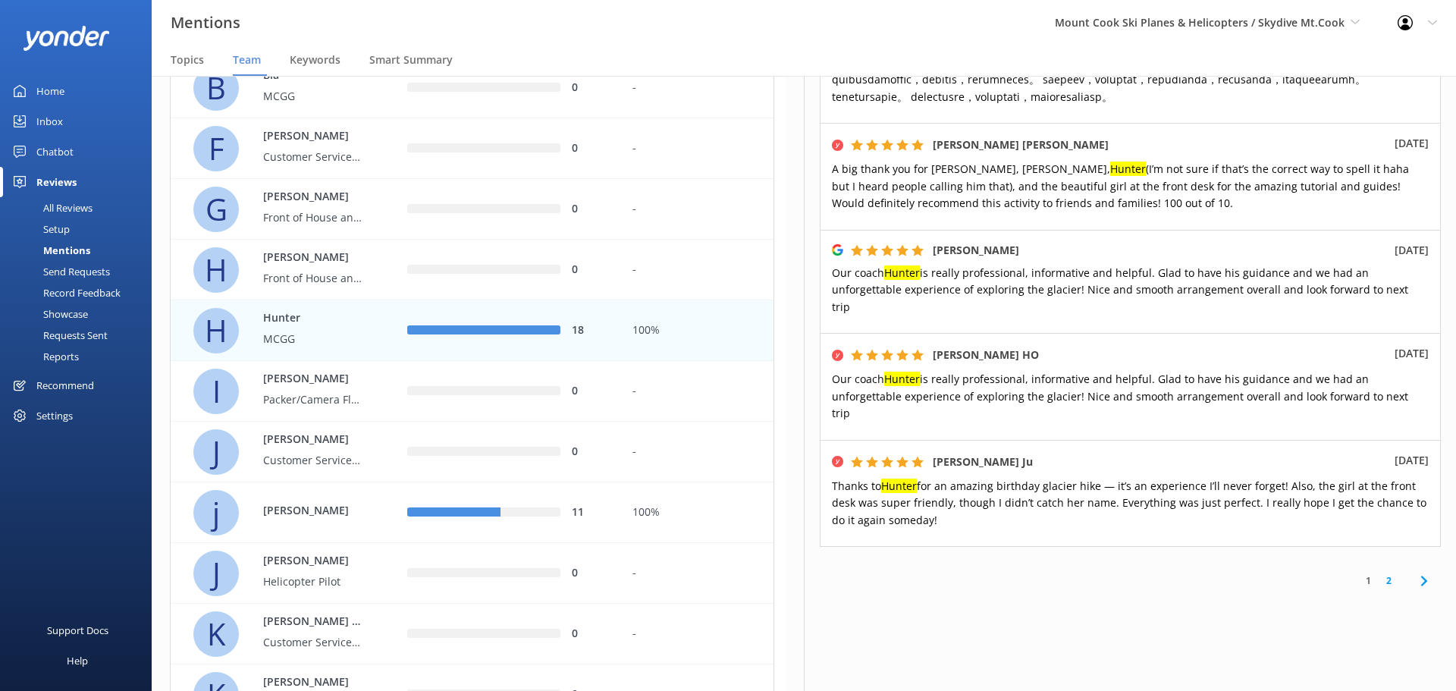
scroll to position [849, 0]
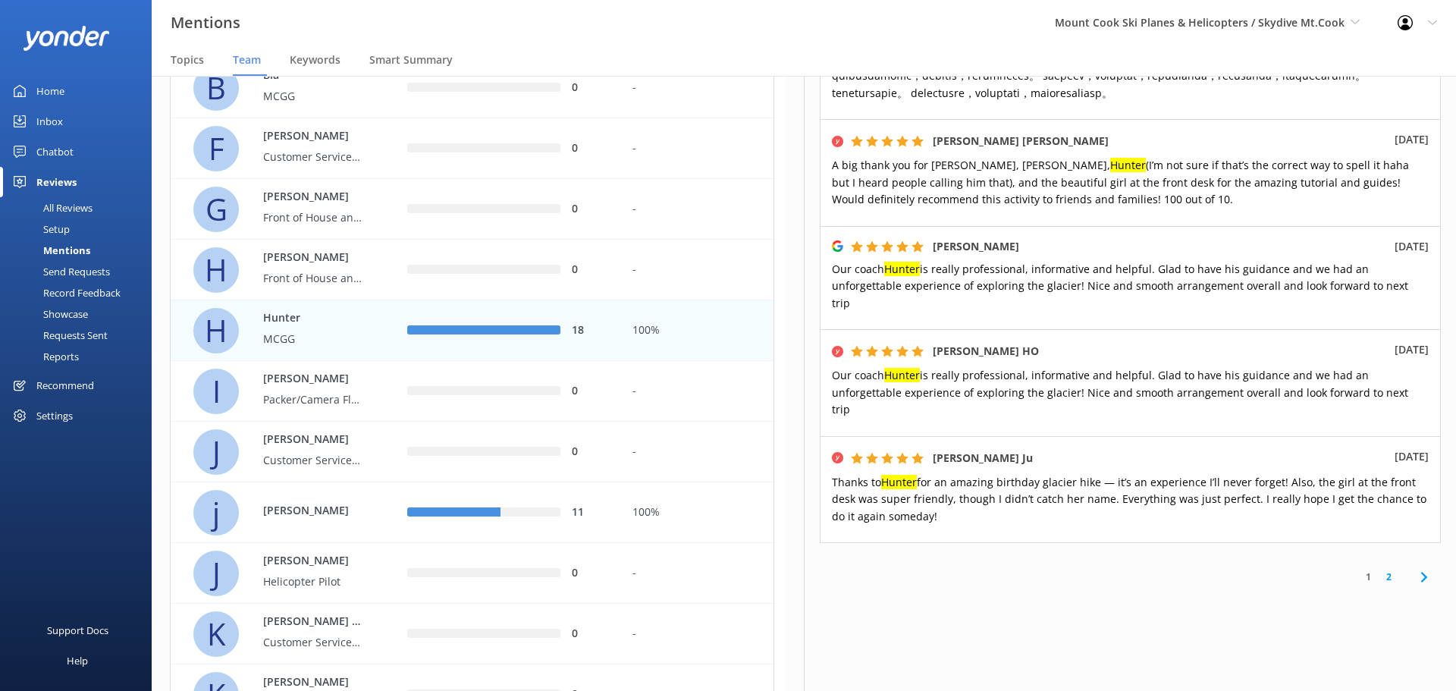
click at [1379, 570] on link "2" at bounding box center [1389, 577] width 20 height 14
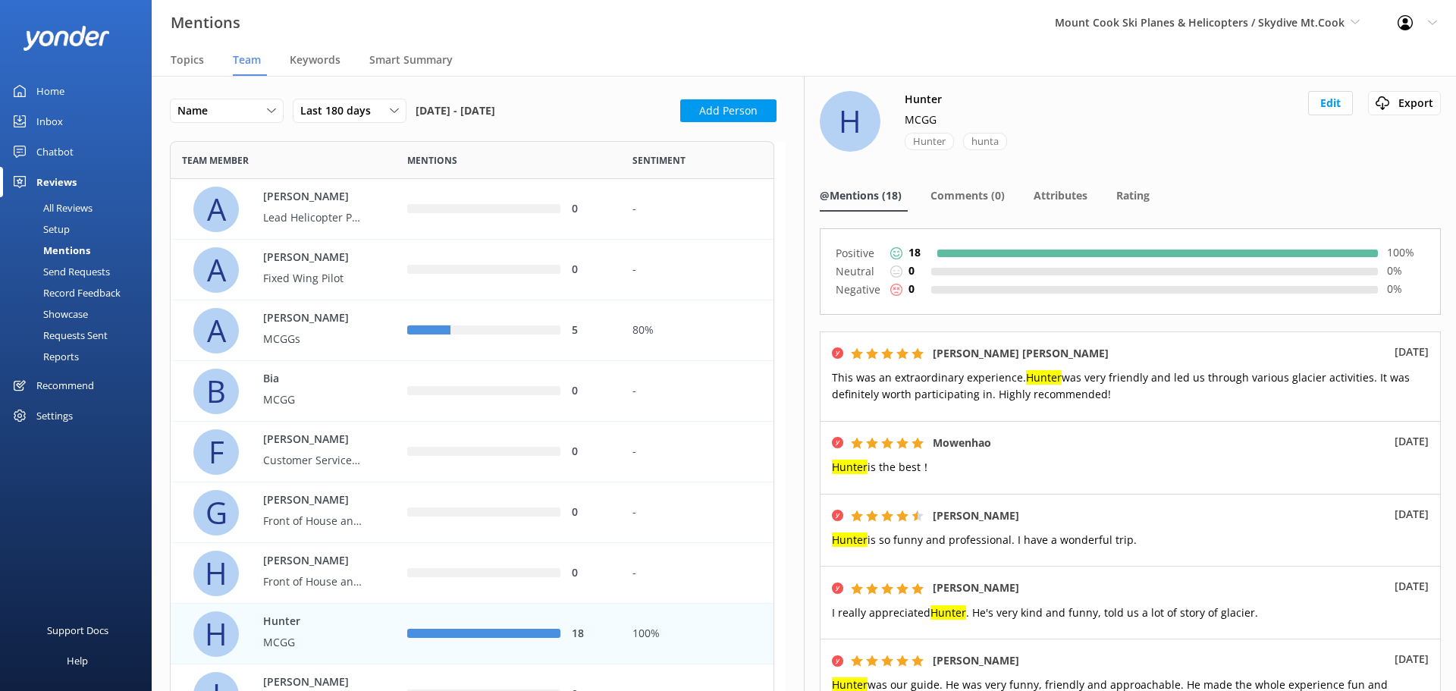
click at [990, 143] on div "hunta" at bounding box center [985, 141] width 44 height 17
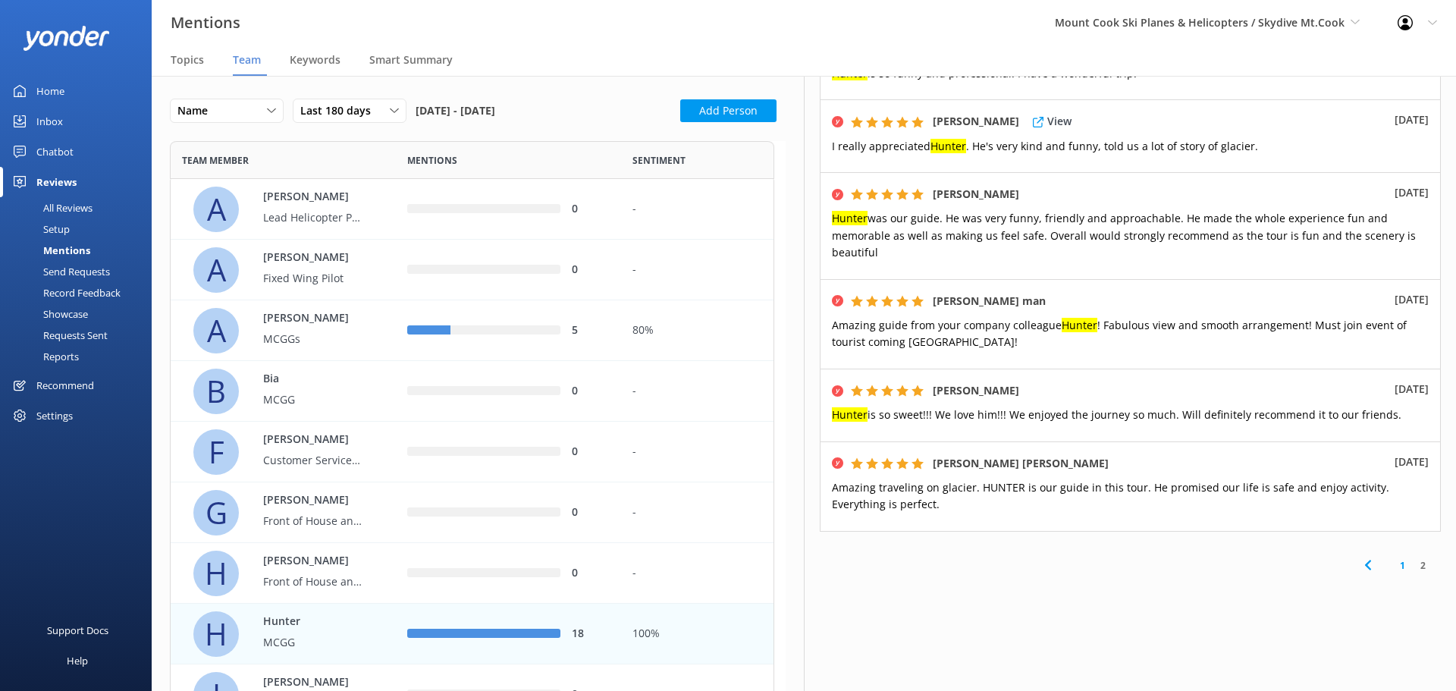
scroll to position [472, 0]
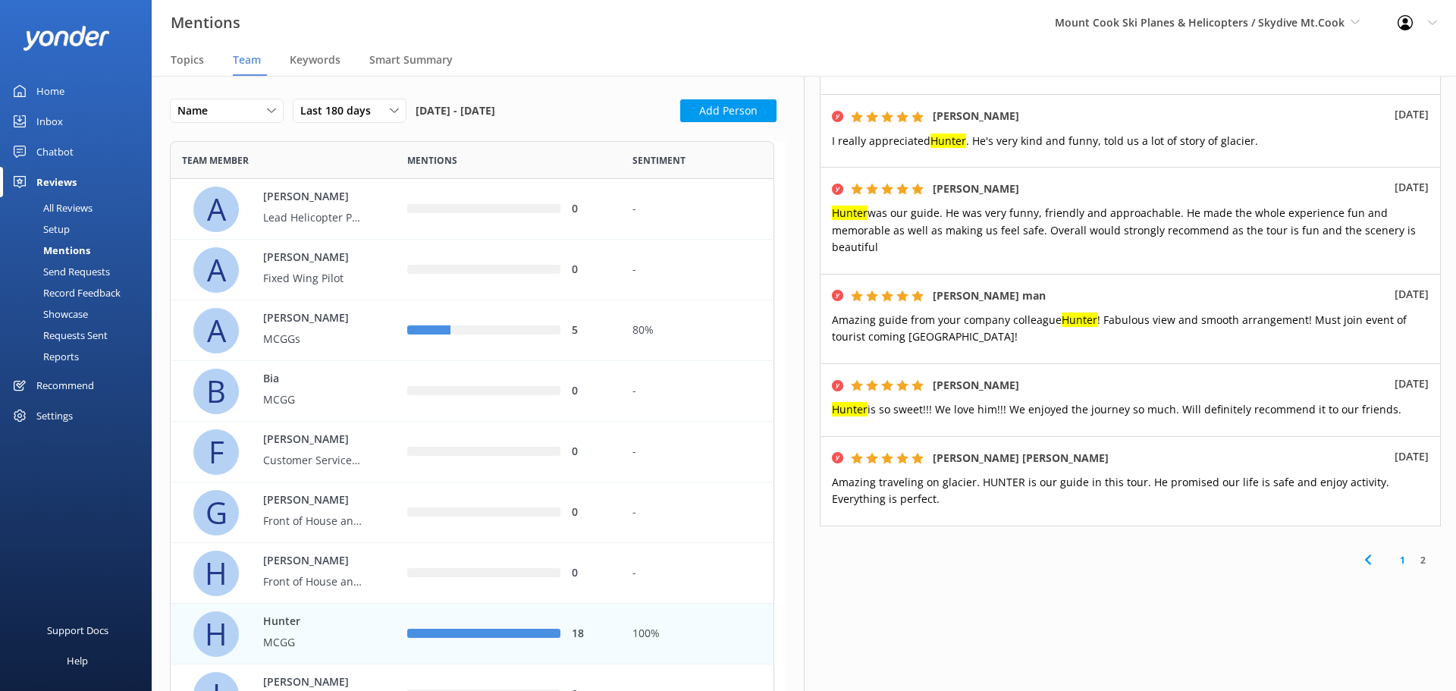
click at [1392, 558] on link "1" at bounding box center [1402, 560] width 20 height 14
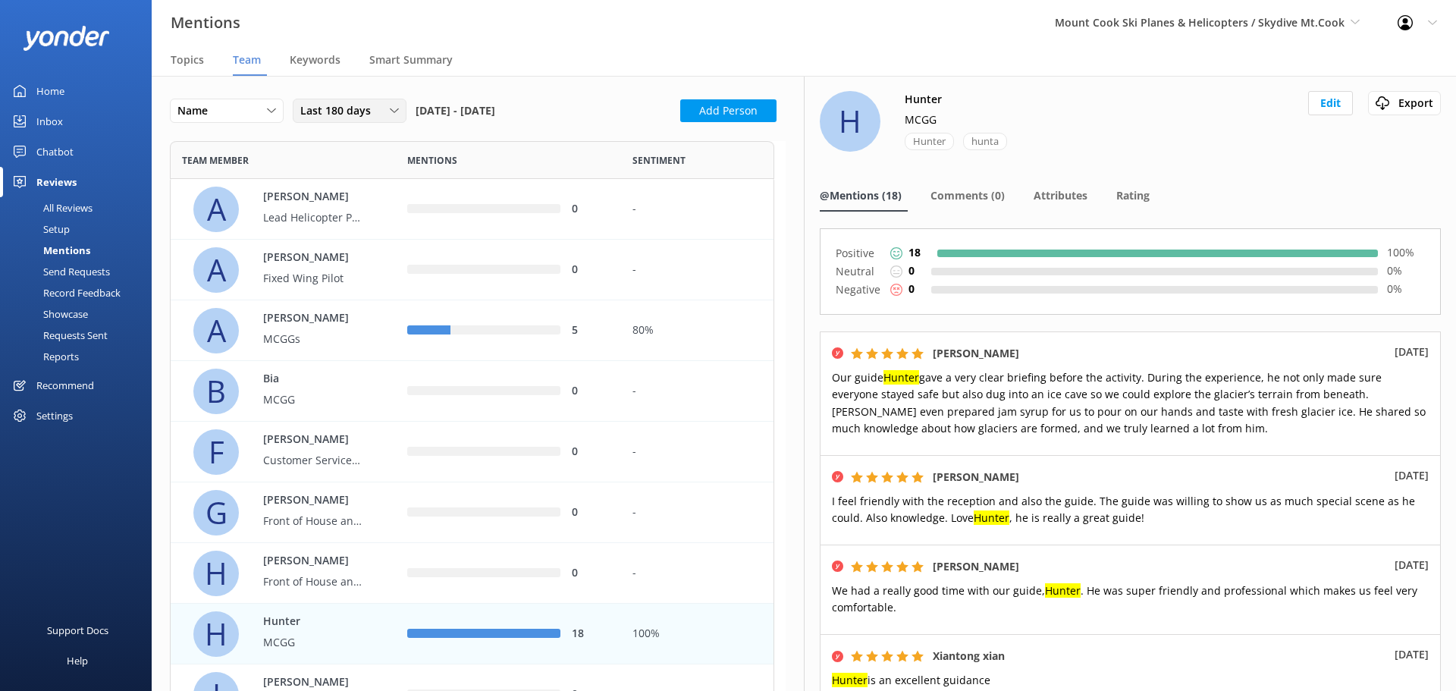
click at [342, 114] on span "Last 180 days" at bounding box center [340, 110] width 80 height 17
click at [331, 268] on div "Custom" at bounding box center [318, 264] width 34 height 15
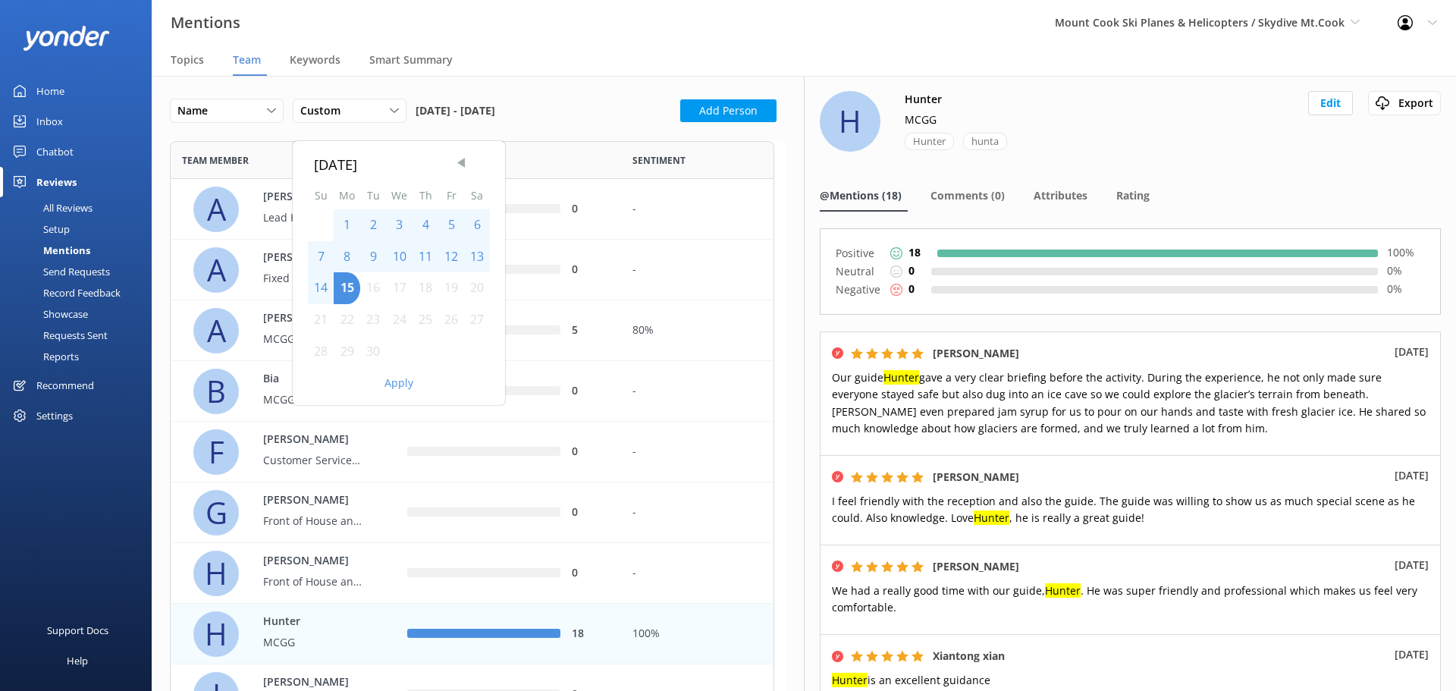
click at [461, 161] on span "Previous Month" at bounding box center [461, 162] width 15 height 15
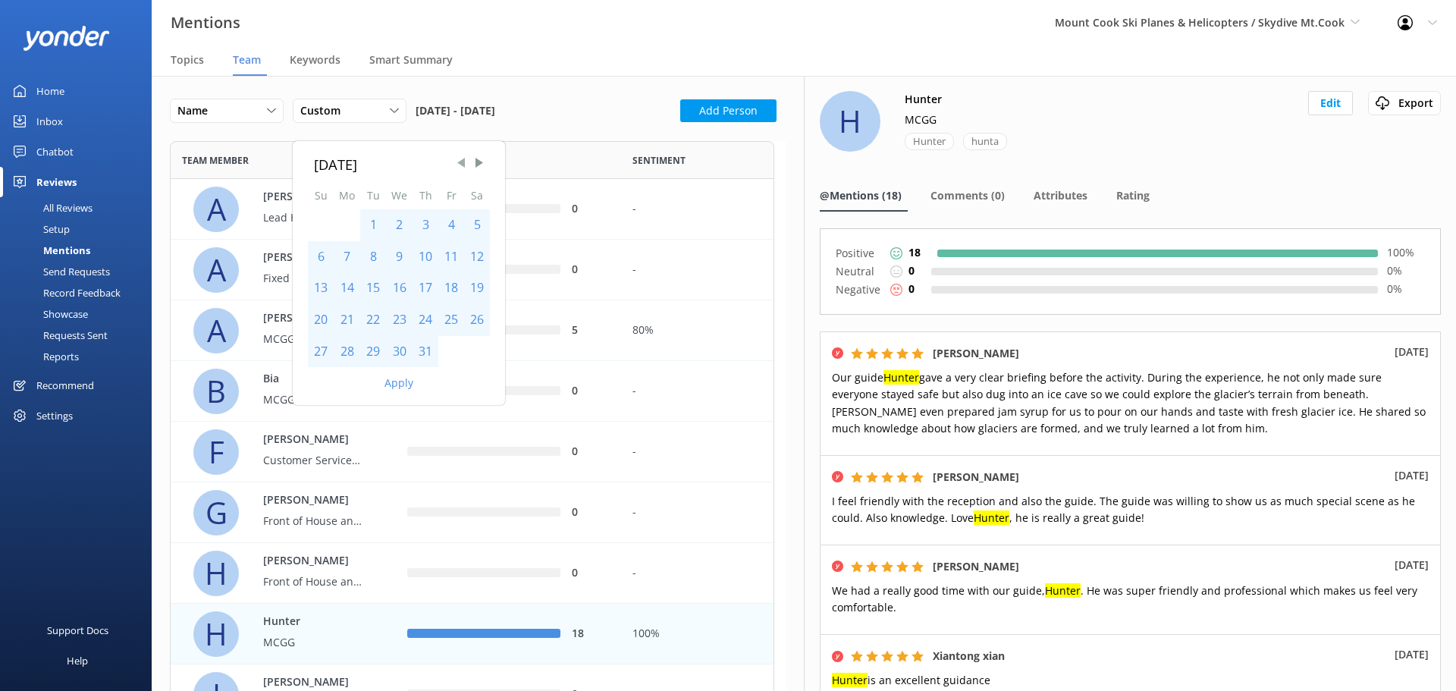
click at [461, 161] on span "Previous Month" at bounding box center [461, 162] width 15 height 15
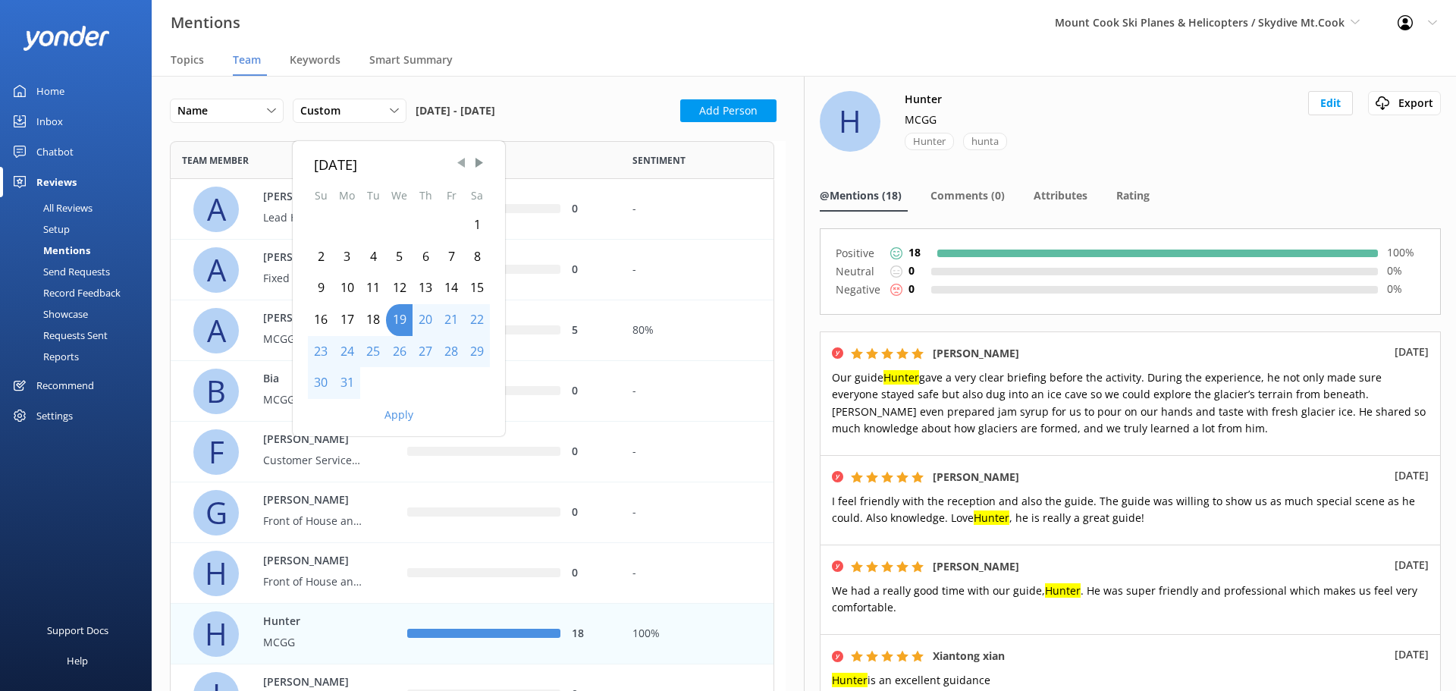
click at [461, 161] on span "Previous Month" at bounding box center [461, 162] width 15 height 15
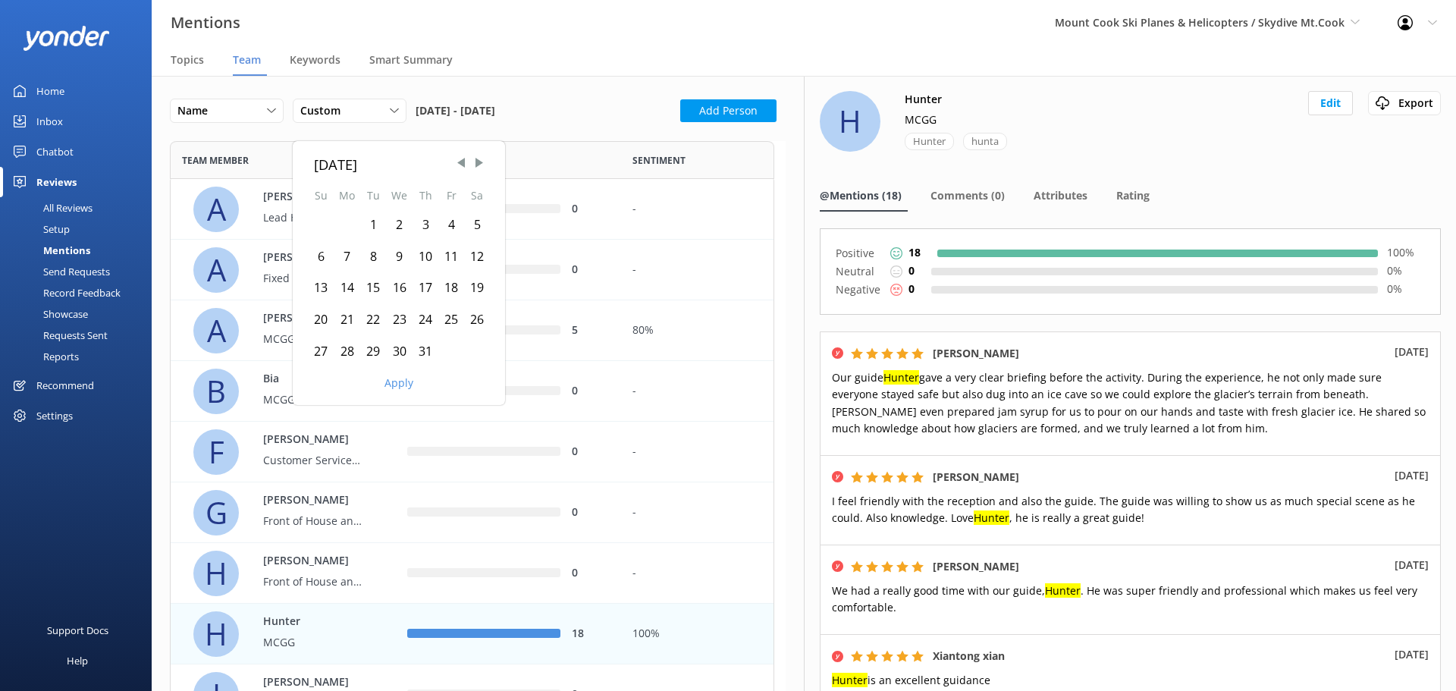
click at [367, 221] on div "1" at bounding box center [373, 225] width 26 height 32
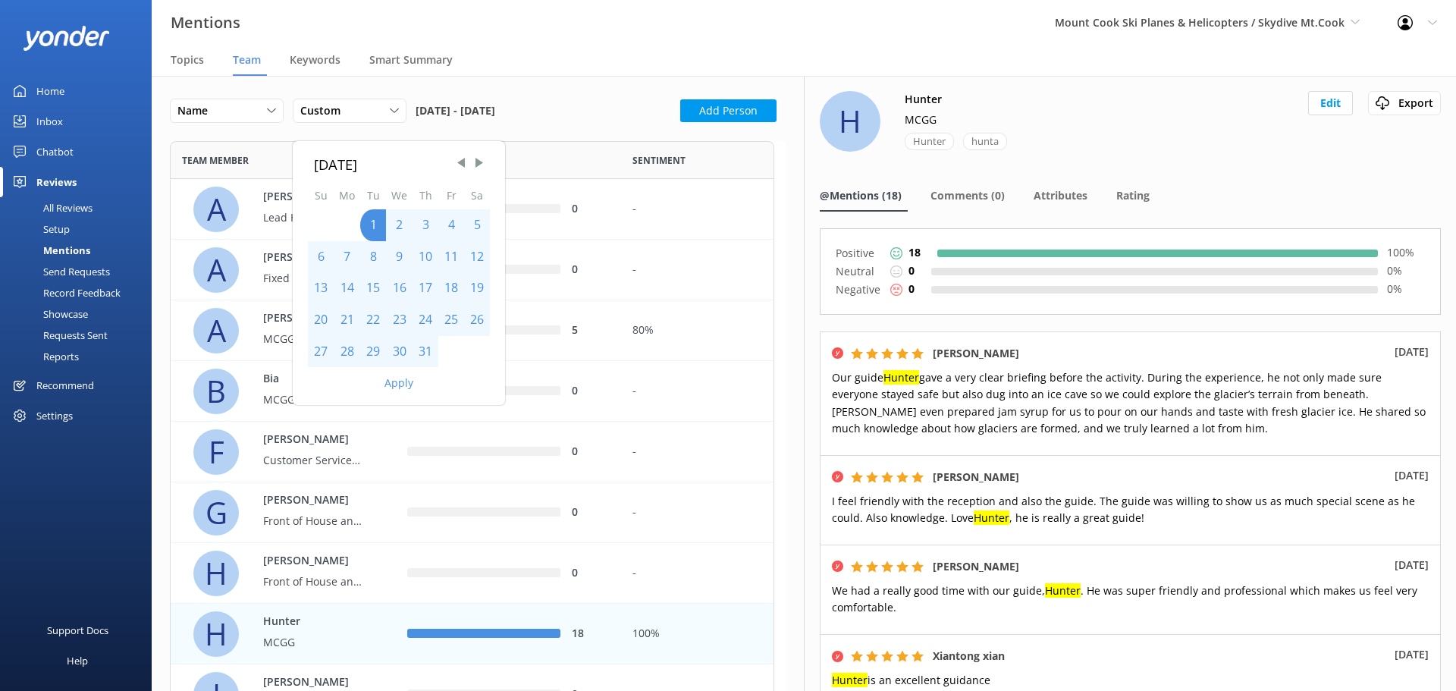
click at [407, 379] on button "Apply" at bounding box center [399, 383] width 29 height 11
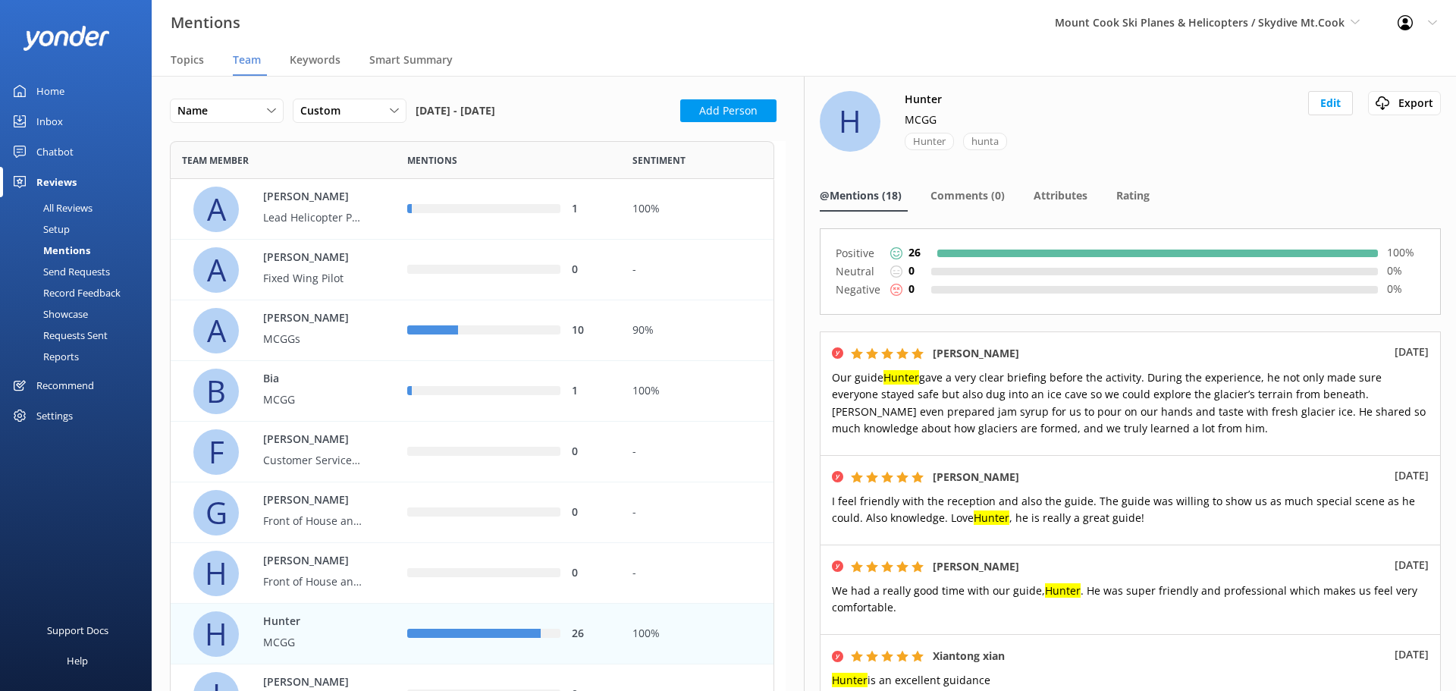
click at [50, 95] on div "Home" at bounding box center [50, 91] width 28 height 30
